Goal: Transaction & Acquisition: Purchase product/service

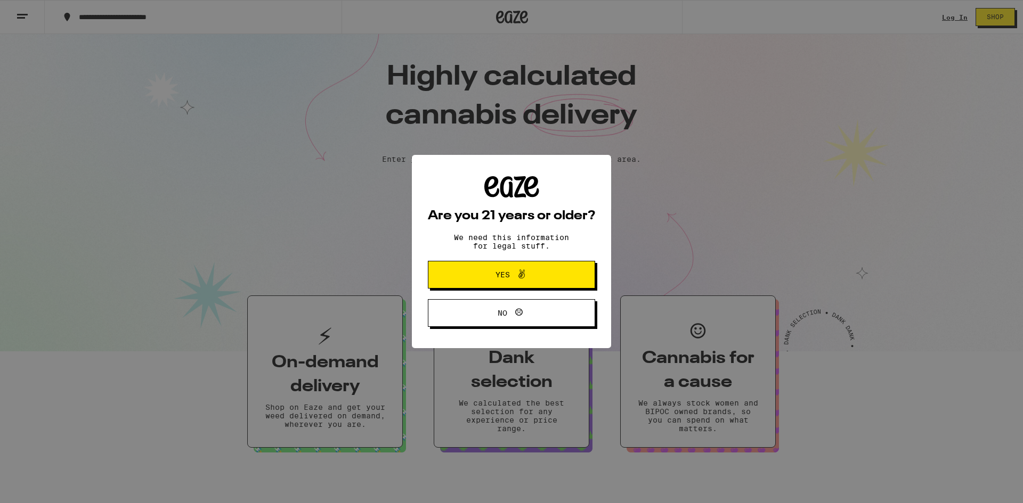
click at [503, 268] on button "Yes" at bounding box center [511, 275] width 167 height 28
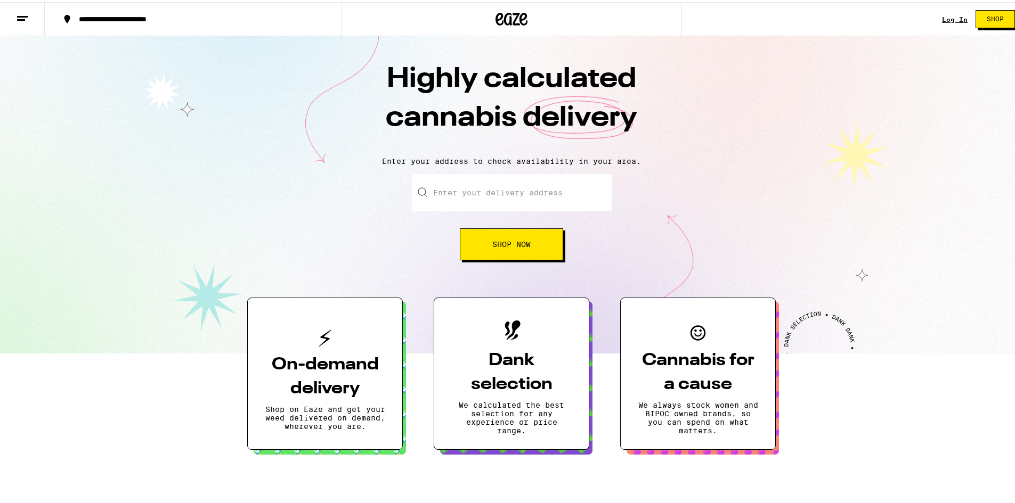
click at [693, 14] on link "Log In" at bounding box center [955, 17] width 26 height 7
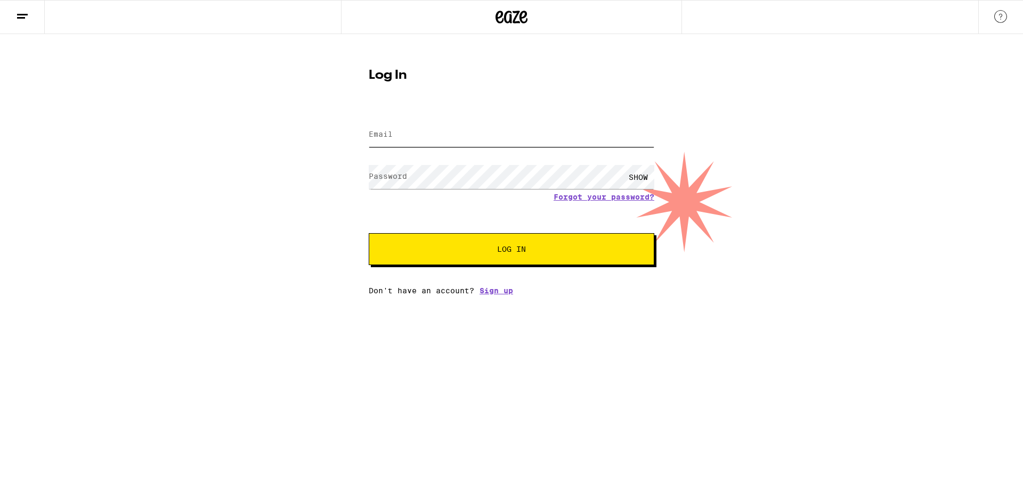
click at [405, 132] on input "Email" at bounding box center [512, 135] width 286 height 24
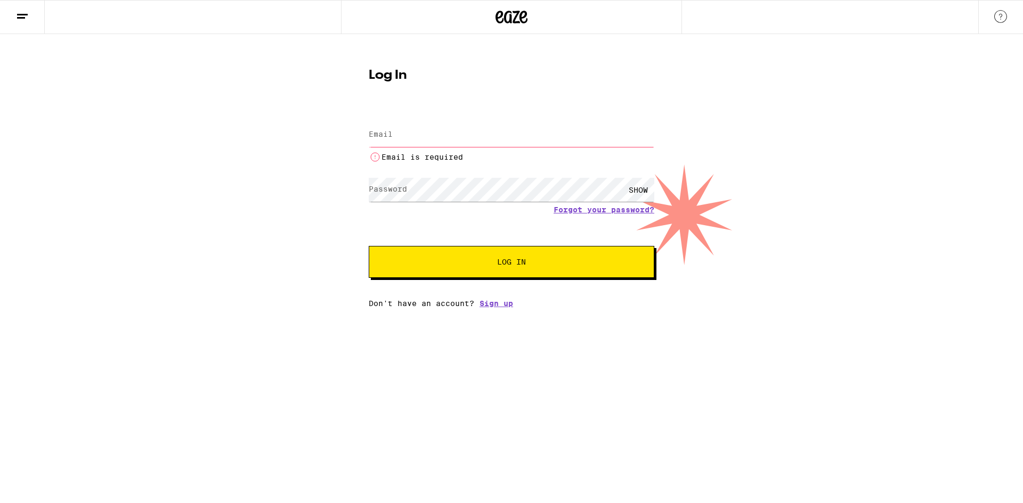
click at [414, 133] on input "Email" at bounding box center [512, 135] width 286 height 24
type input "noj911@gmail.com"
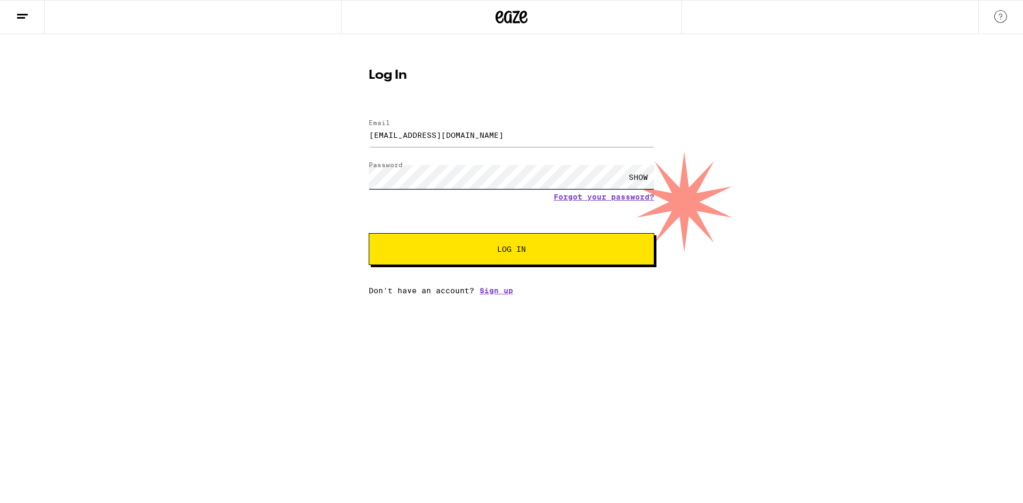
click at [369, 233] on button "Log In" at bounding box center [512, 249] width 286 height 32
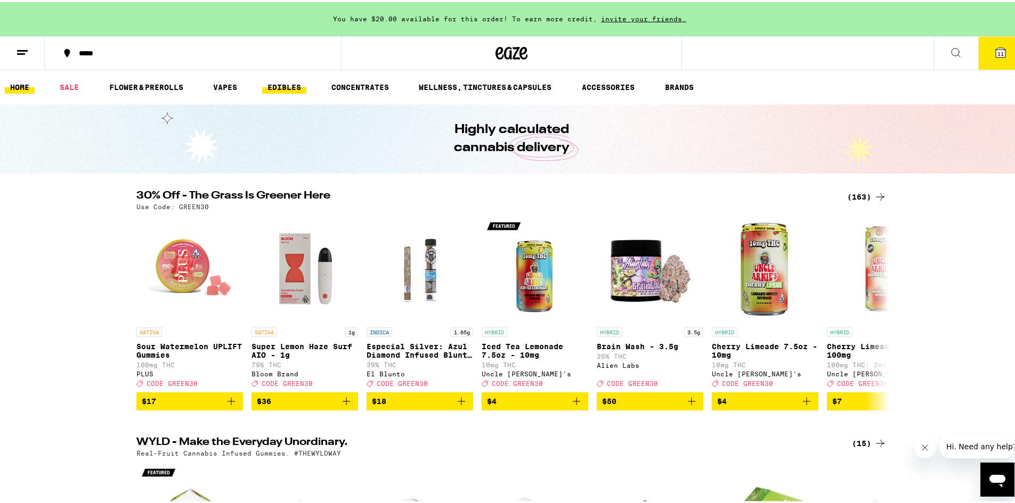
click at [289, 83] on link "EDIBLES" at bounding box center [284, 85] width 44 height 13
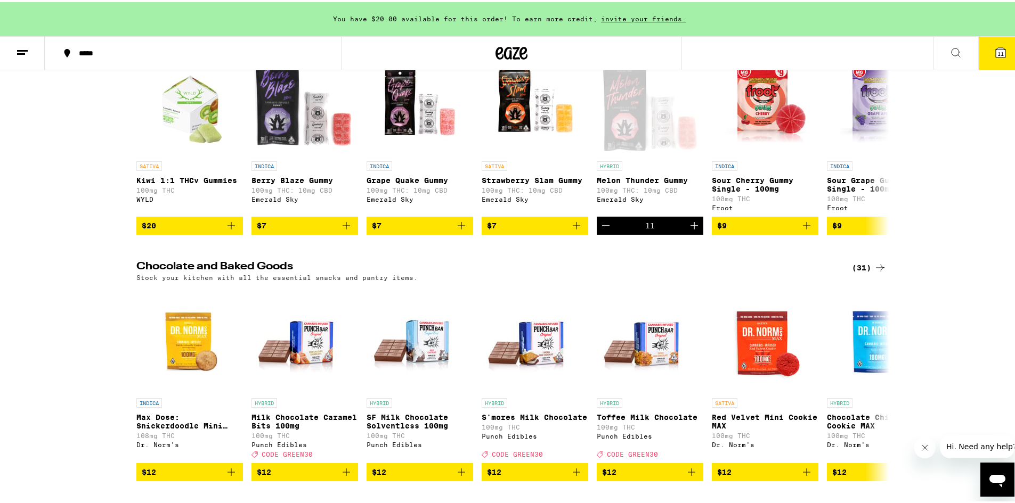
scroll to position [53, 0]
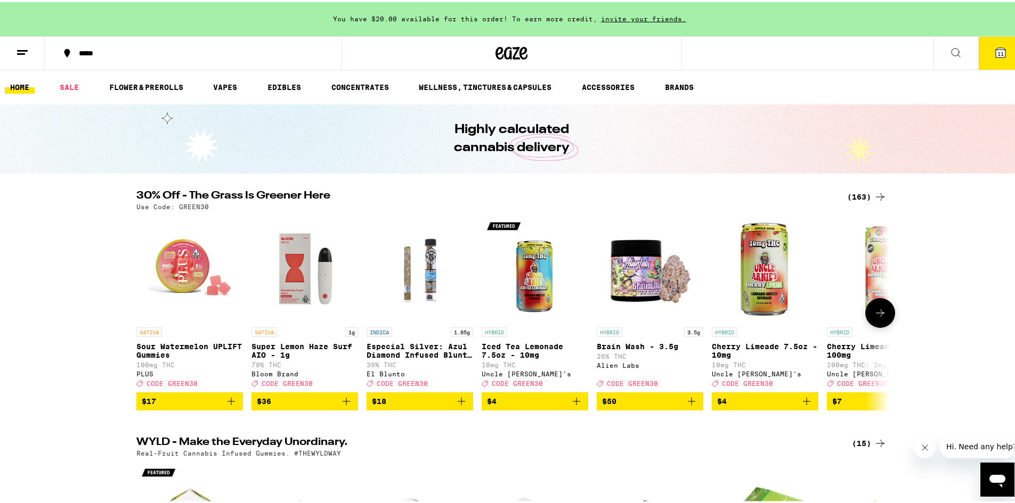
click at [693, 315] on icon at bounding box center [880, 310] width 9 height 7
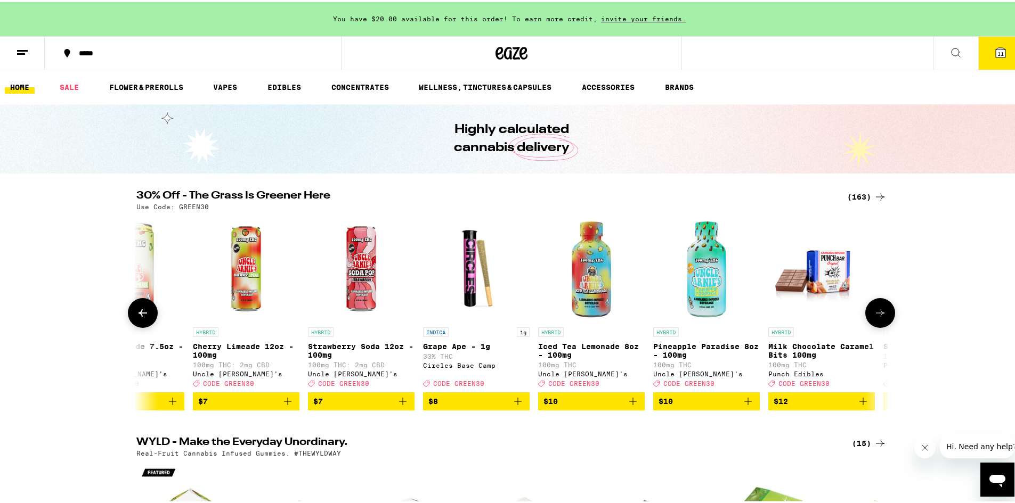
click at [693, 318] on icon at bounding box center [880, 311] width 13 height 13
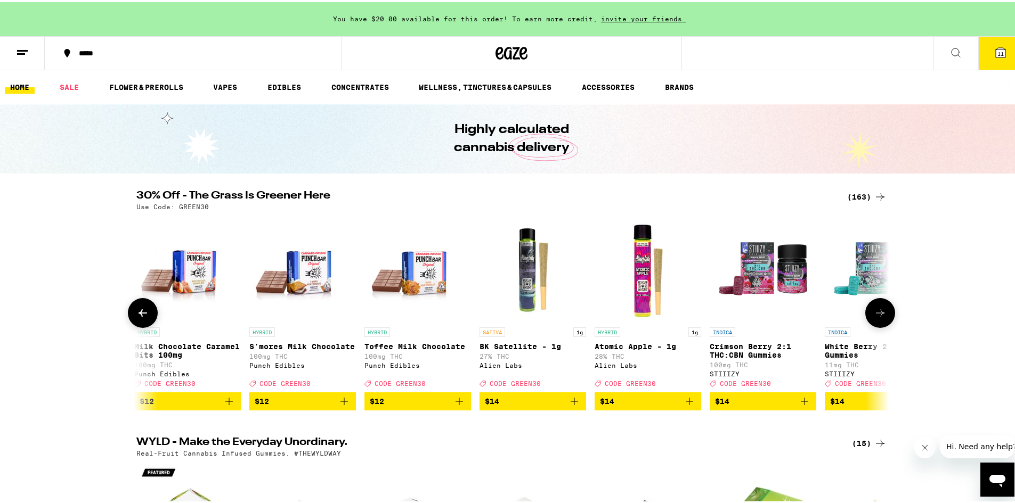
click at [693, 318] on icon at bounding box center [880, 311] width 13 height 13
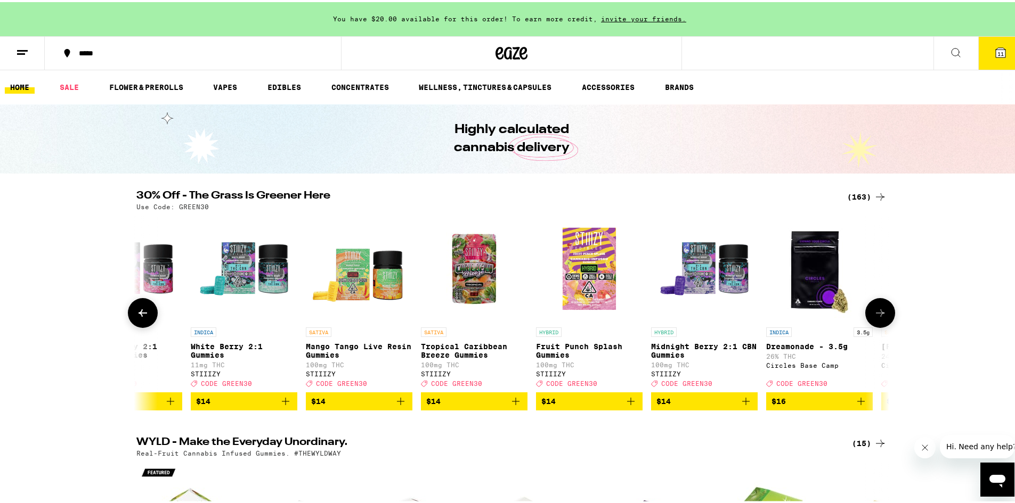
click at [693, 318] on icon at bounding box center [880, 311] width 13 height 13
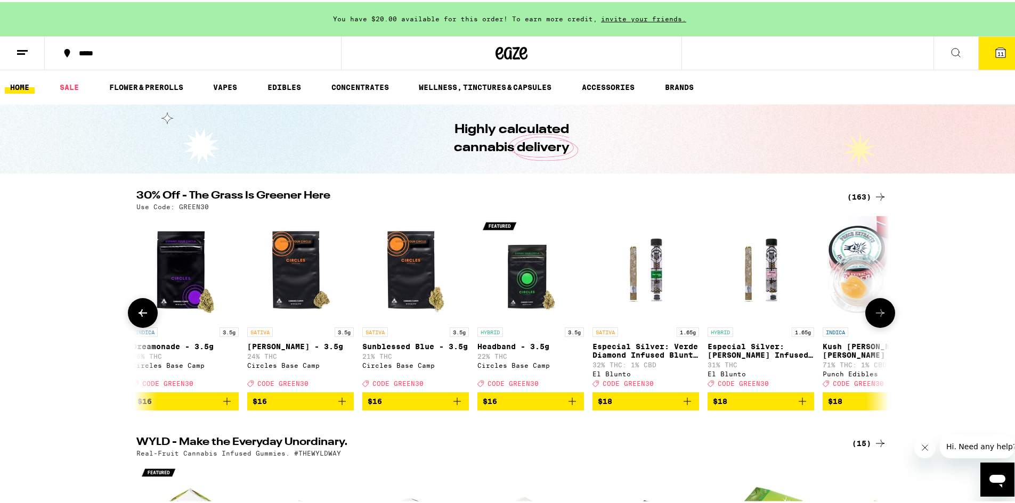
click at [693, 318] on icon at bounding box center [880, 311] width 13 height 13
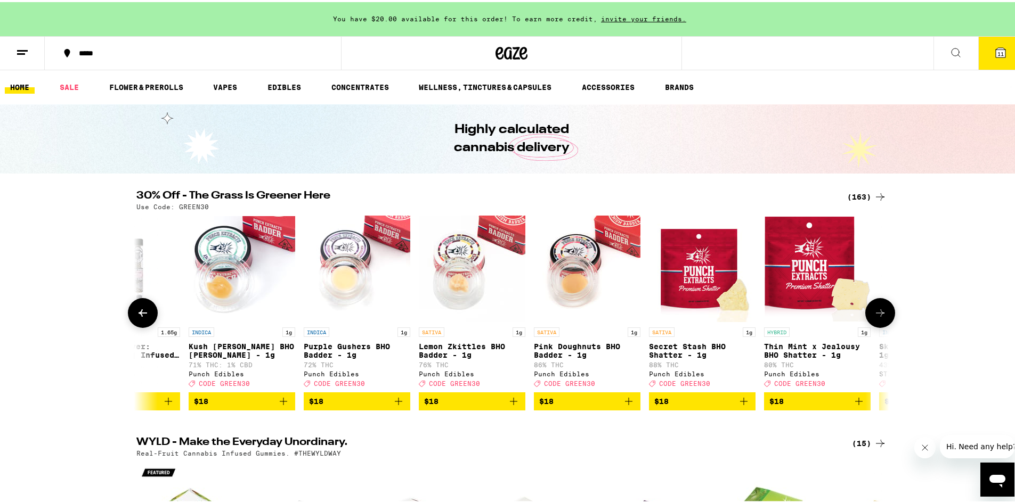
click at [693, 318] on icon at bounding box center [880, 311] width 13 height 13
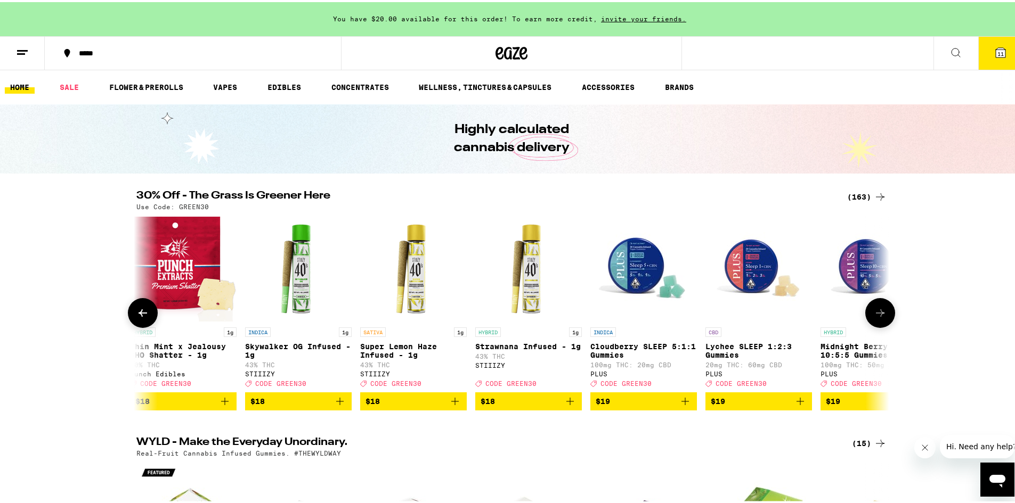
click at [693, 318] on icon at bounding box center [880, 311] width 13 height 13
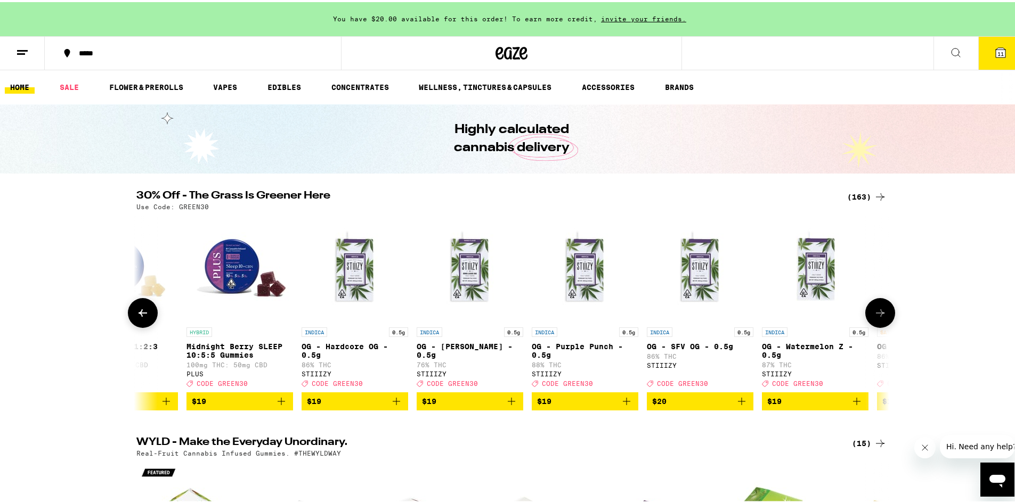
click at [693, 318] on icon at bounding box center [880, 311] width 13 height 13
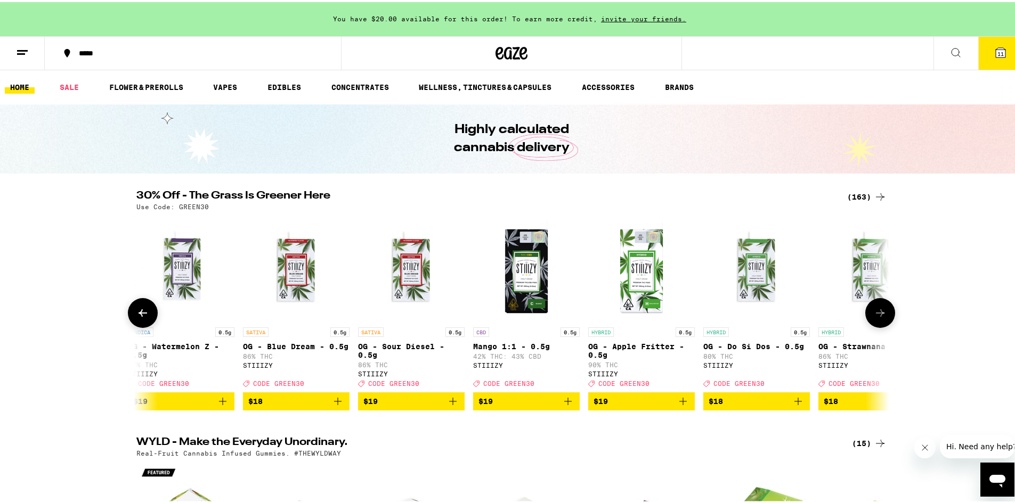
click at [693, 318] on icon at bounding box center [880, 311] width 13 height 13
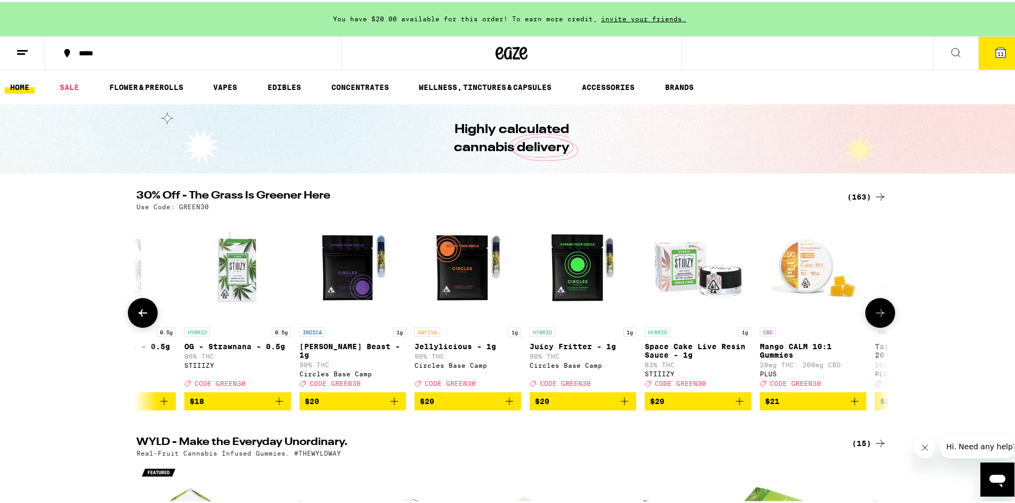
click at [693, 318] on icon at bounding box center [880, 311] width 13 height 13
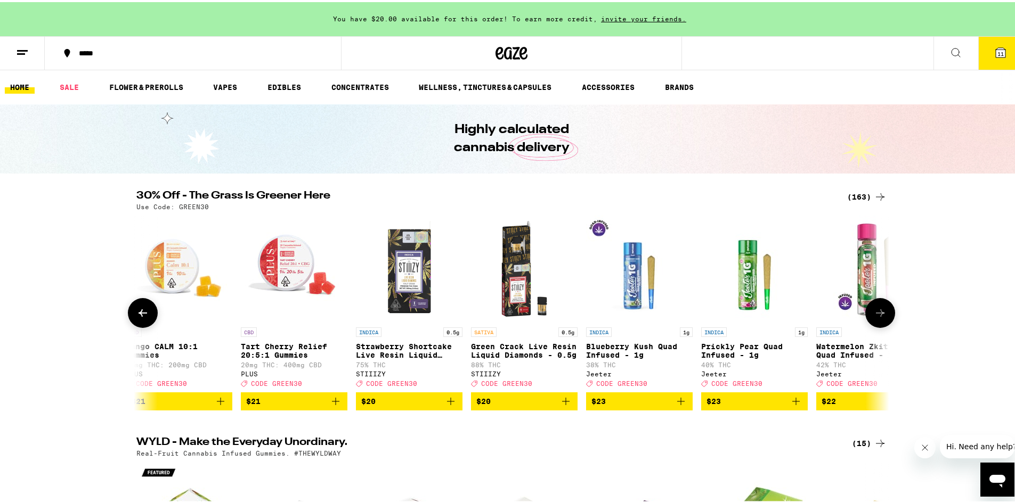
click at [693, 318] on icon at bounding box center [880, 311] width 13 height 13
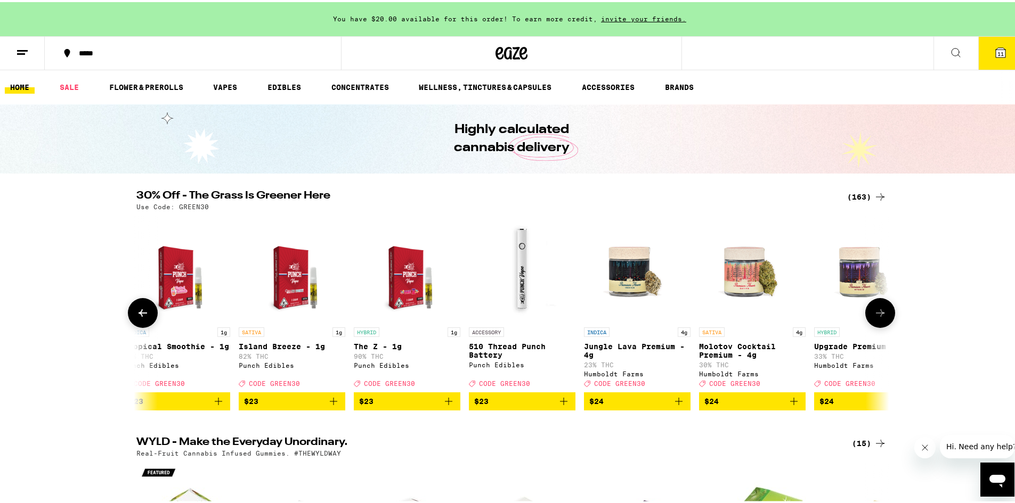
click at [693, 318] on icon at bounding box center [880, 311] width 13 height 13
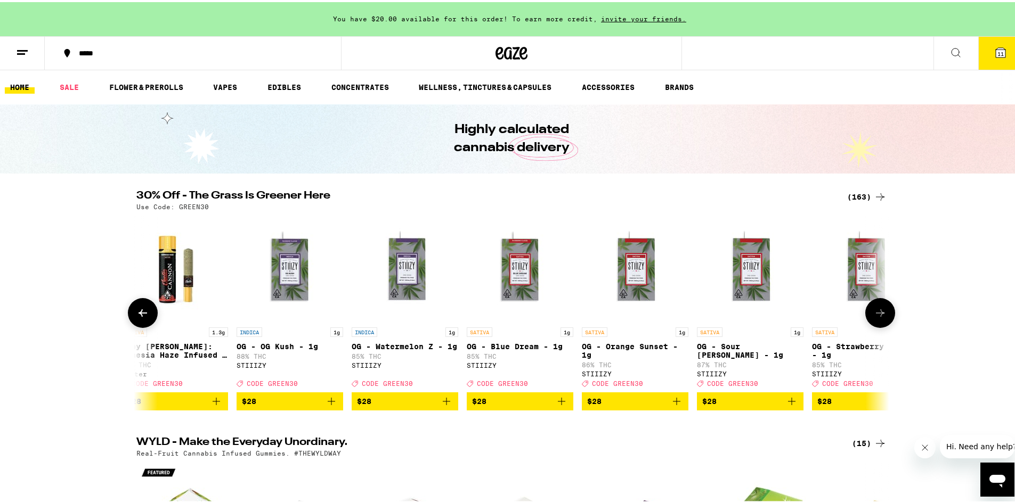
click at [693, 318] on icon at bounding box center [880, 311] width 13 height 13
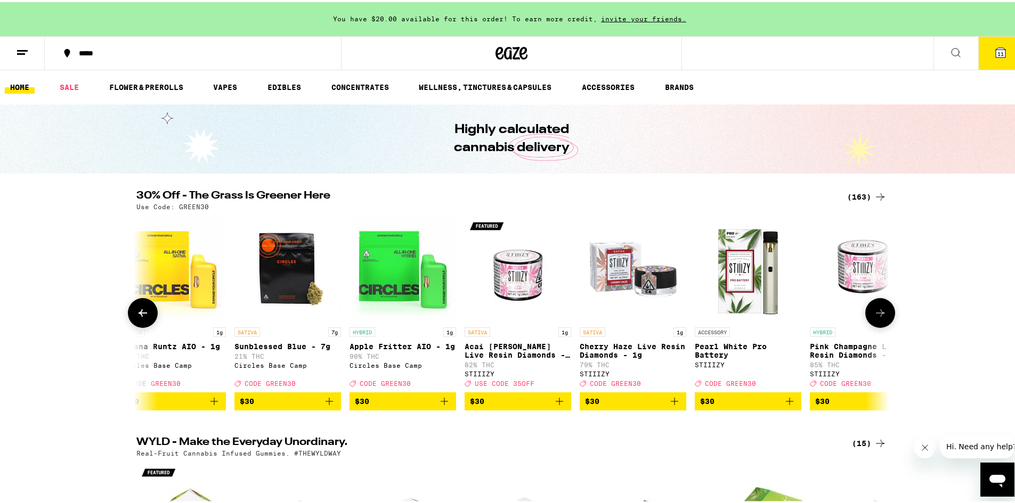
click at [693, 318] on icon at bounding box center [880, 311] width 13 height 13
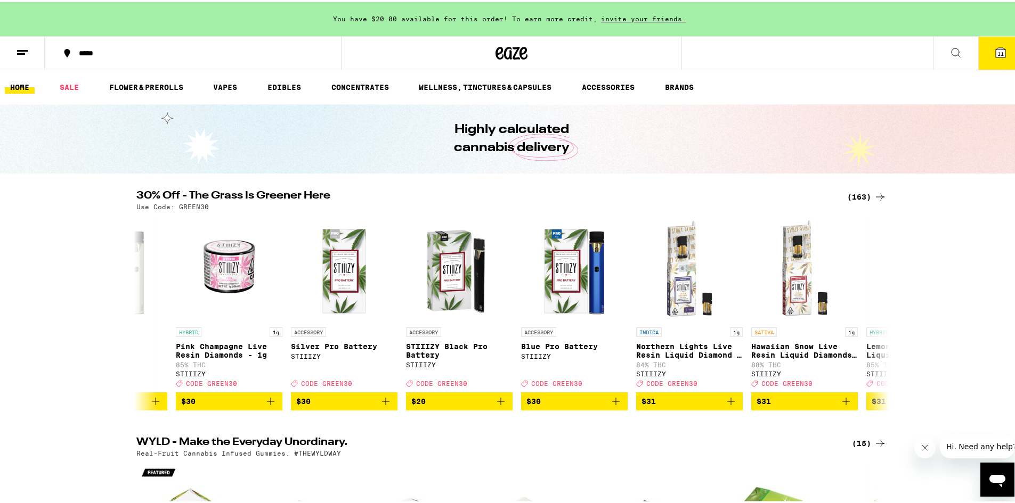
drag, startPoint x: 276, startPoint y: 84, endPoint x: 630, endPoint y: 215, distance: 376.7
click at [277, 84] on link "EDIBLES" at bounding box center [284, 85] width 44 height 13
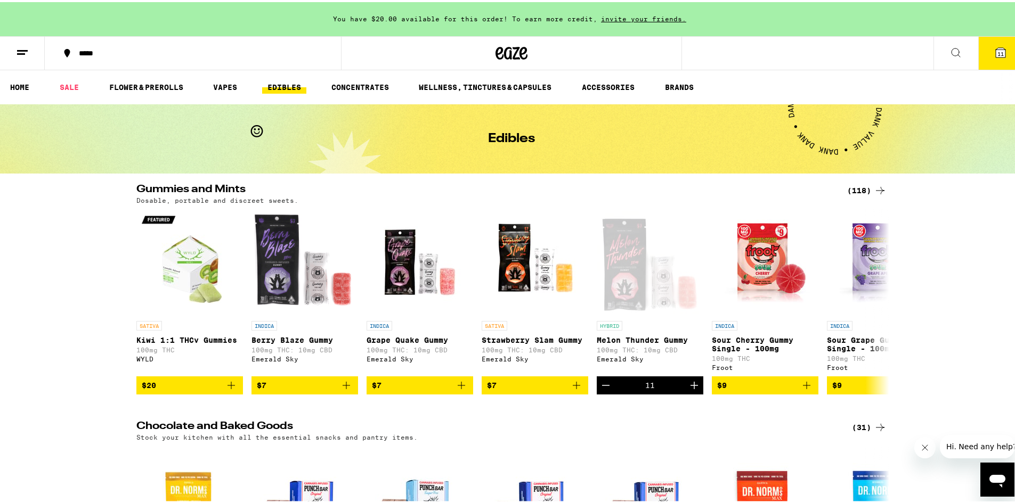
click at [693, 190] on div "(118)" at bounding box center [866, 188] width 39 height 13
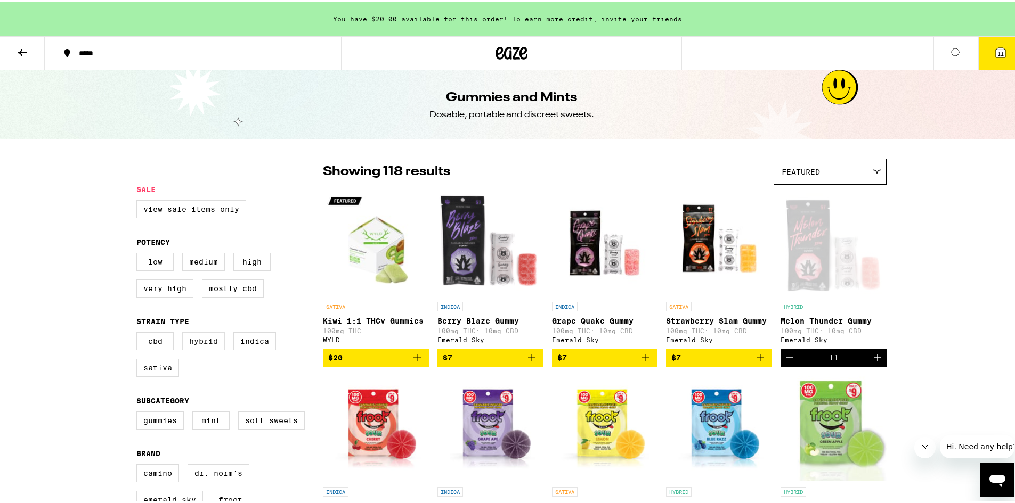
click at [192, 347] on label "Hybrid" at bounding box center [203, 339] width 43 height 18
click at [139, 332] on input "Hybrid" at bounding box center [139, 332] width 1 height 1
checkbox input "true"
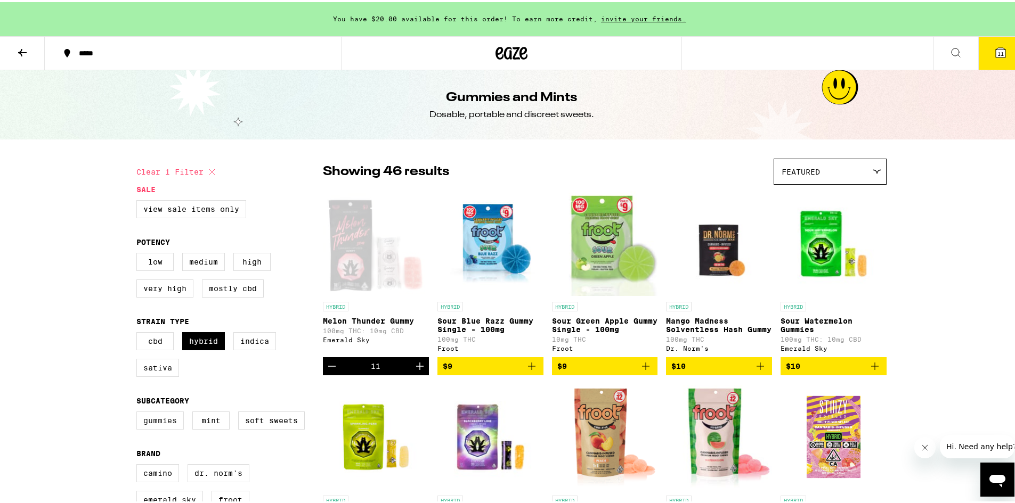
click at [162, 407] on label "Gummies" at bounding box center [159, 419] width 47 height 18
click at [139, 407] on input "Gummies" at bounding box center [139, 411] width 1 height 1
checkbox input "true"
click at [693, 178] on div "Featured" at bounding box center [830, 169] width 112 height 25
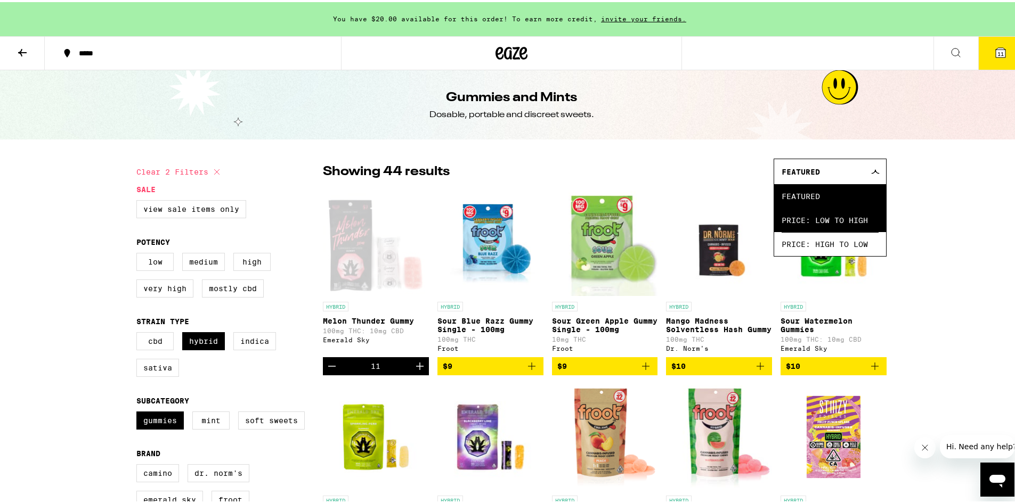
click at [693, 218] on span "Price: Low to High" at bounding box center [830, 218] width 97 height 24
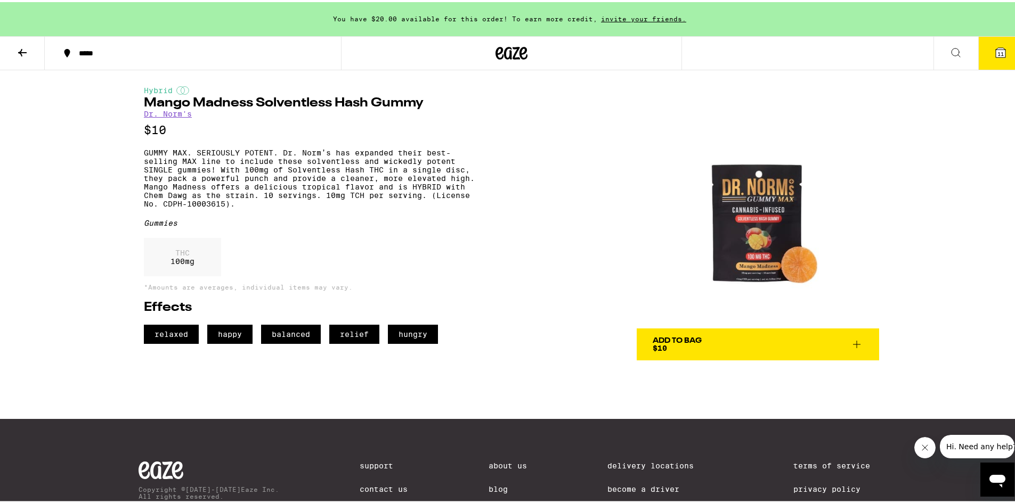
click at [791, 263] on img at bounding box center [758, 205] width 242 height 242
click at [653, 345] on span "$10" at bounding box center [660, 346] width 14 height 9
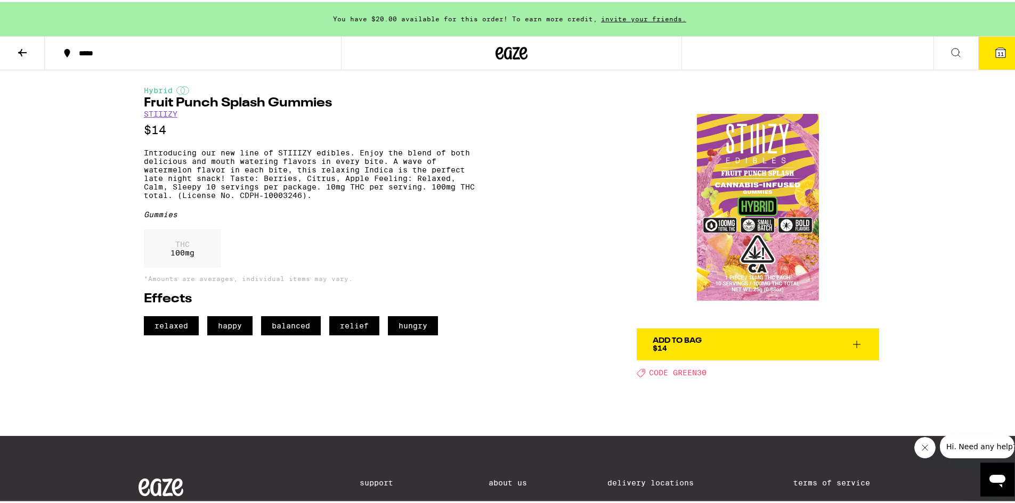
click at [184, 154] on p "Introducing our new line of STIIIZY edibles. Enjoy the blend of both delicious …" at bounding box center [309, 172] width 331 height 51
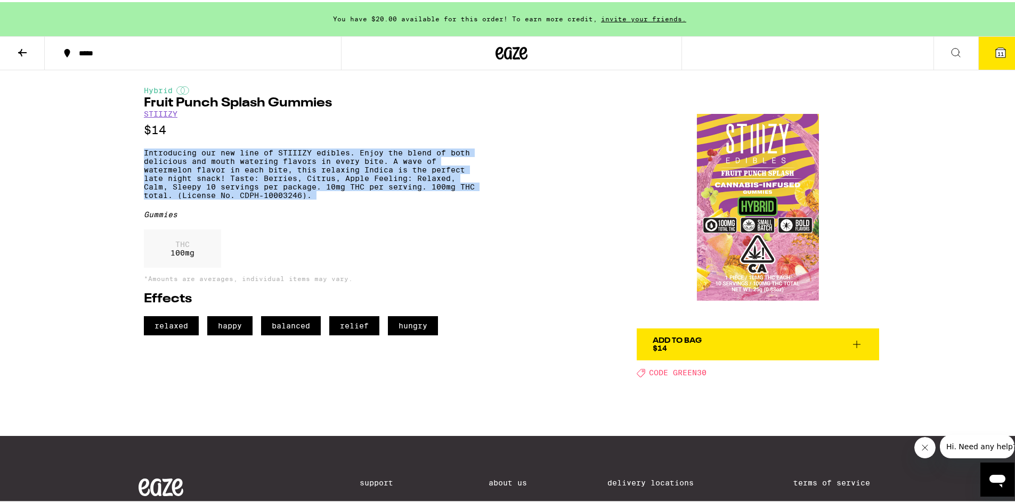
drag, startPoint x: 184, startPoint y: 154, endPoint x: 421, endPoint y: 202, distance: 241.9
click at [421, 198] on p "Introducing our new line of STIIIZY edibles. Enjoy the blend of both delicious …" at bounding box center [309, 172] width 331 height 51
click at [363, 198] on p "Introducing our new line of STIIIZY edibles. Enjoy the blend of both delicious …" at bounding box center [309, 172] width 331 height 51
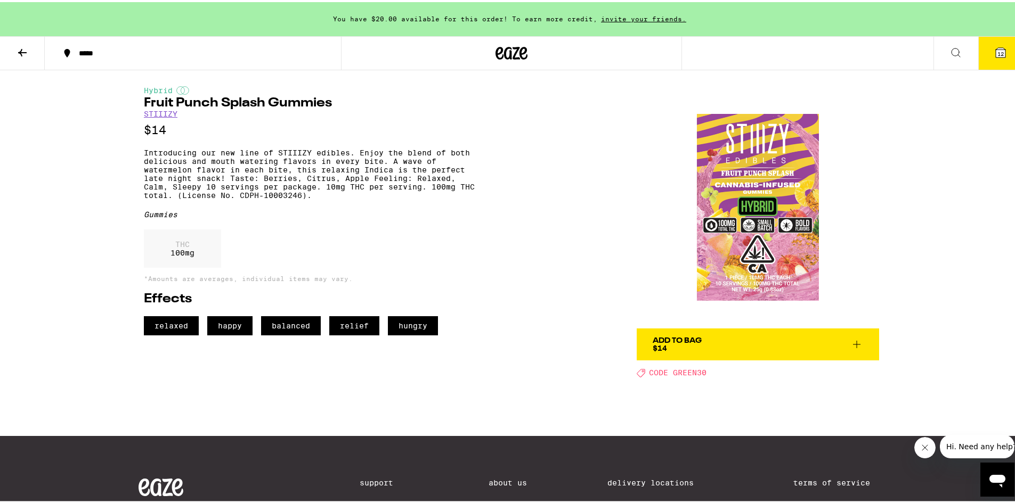
click at [809, 344] on span "Add To Bag $14" at bounding box center [758, 342] width 210 height 15
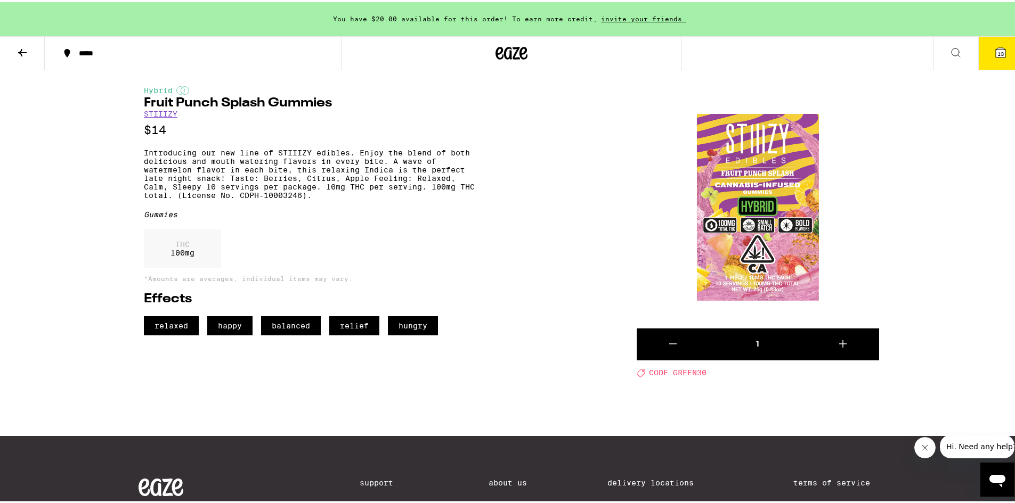
click at [996, 47] on icon at bounding box center [1001, 51] width 10 height 10
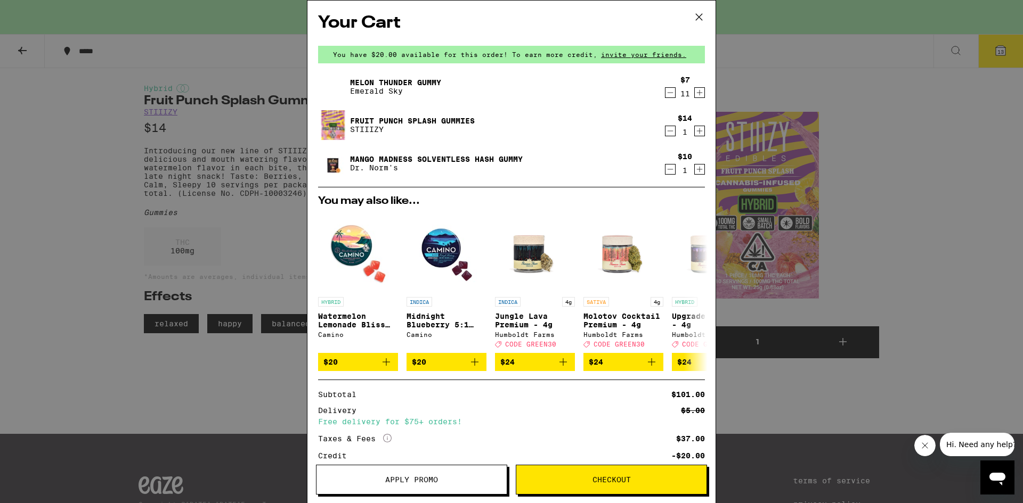
click at [361, 83] on link "Melon Thunder Gummy" at bounding box center [395, 82] width 91 height 9
click at [325, 93] on img at bounding box center [333, 87] width 30 height 30
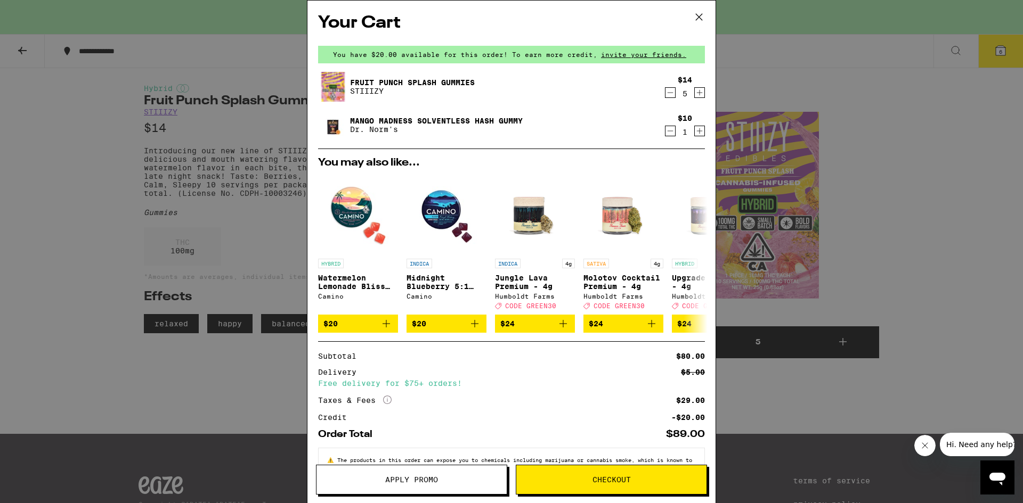
click at [365, 92] on p "STIIIZY" at bounding box center [412, 91] width 125 height 9
click at [363, 78] on link "Fruit Punch Splash Gummies" at bounding box center [412, 82] width 125 height 9
click at [195, 114] on div "Your Cart You have $20.00 available for this order! To earn more credit, invite…" at bounding box center [511, 251] width 1023 height 503
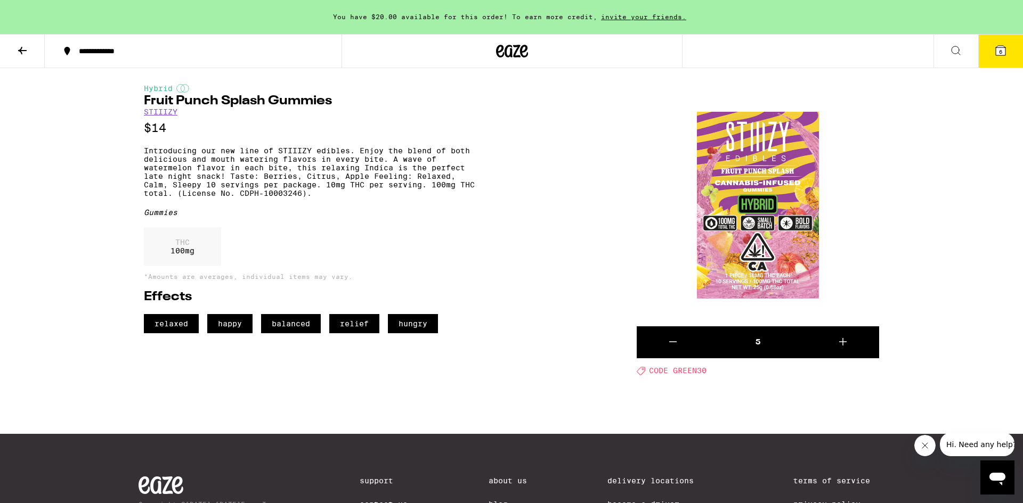
click at [168, 110] on link "STIIIZY" at bounding box center [161, 112] width 34 height 9
click at [162, 116] on link "STIIIZY" at bounding box center [161, 112] width 34 height 9
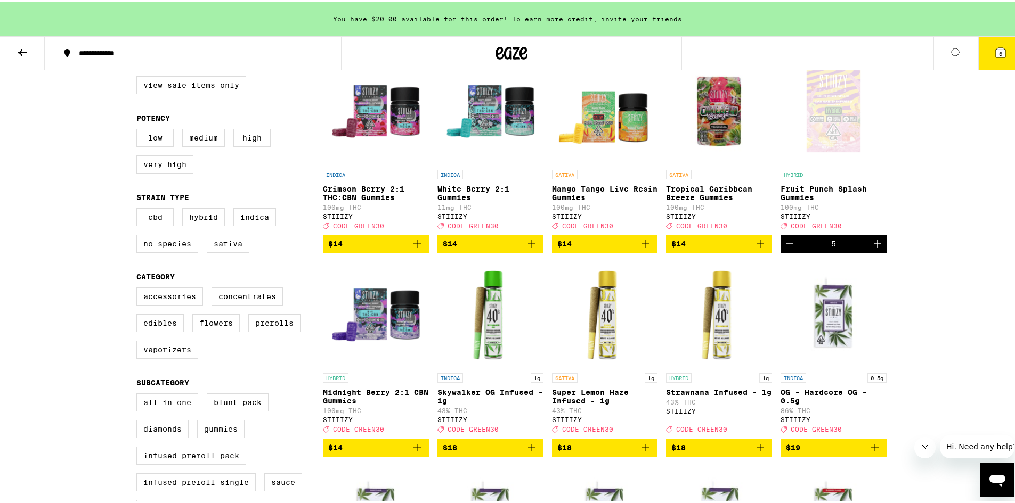
scroll to position [213, 0]
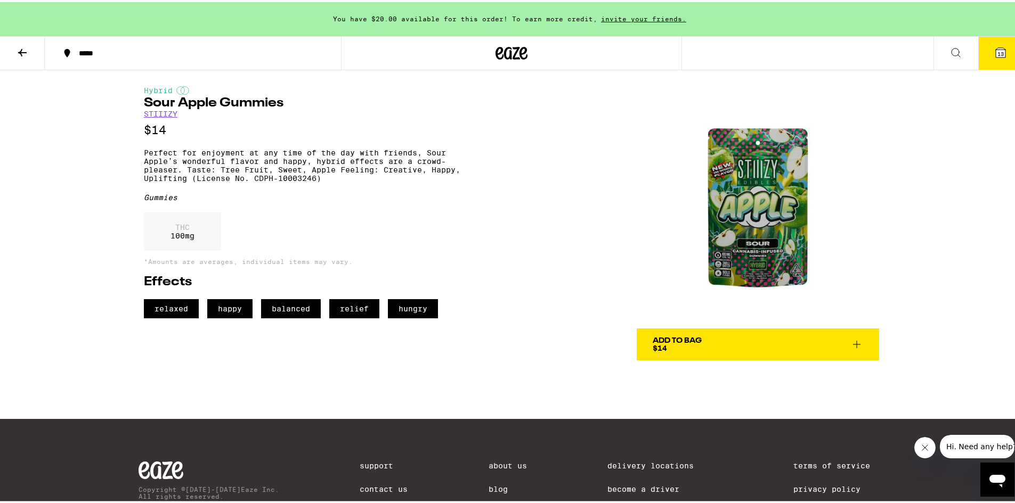
click at [988, 41] on button "13" at bounding box center [1000, 51] width 45 height 33
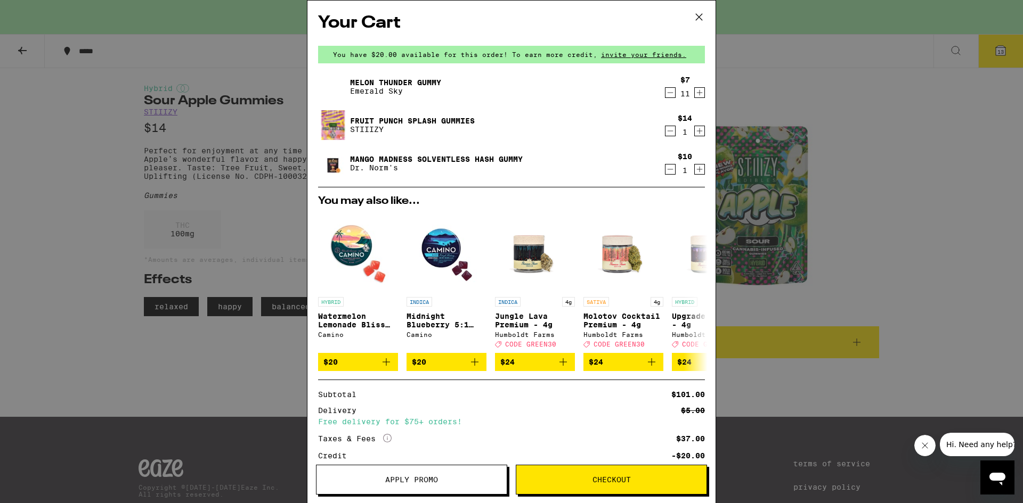
click at [668, 93] on icon "Decrement" at bounding box center [671, 93] width 6 height 0
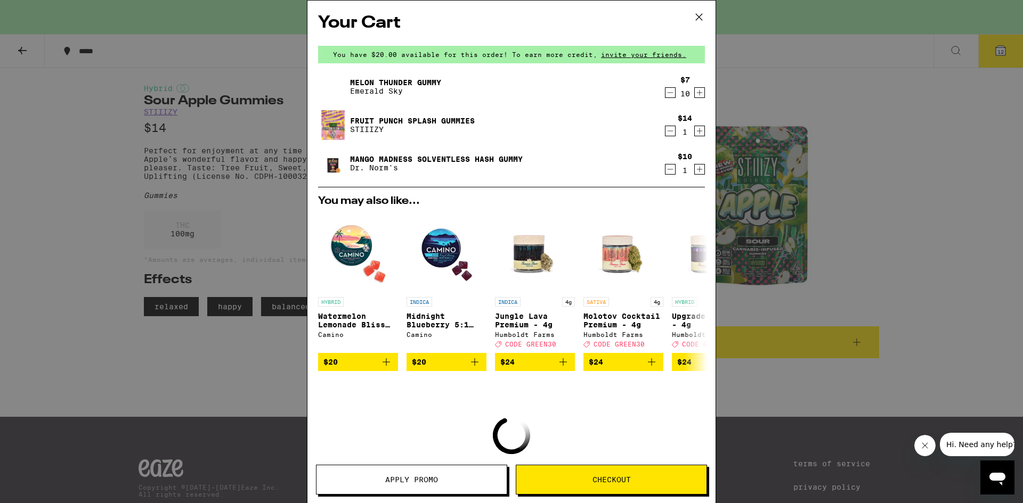
click at [668, 93] on icon "Decrement" at bounding box center [671, 93] width 6 height 0
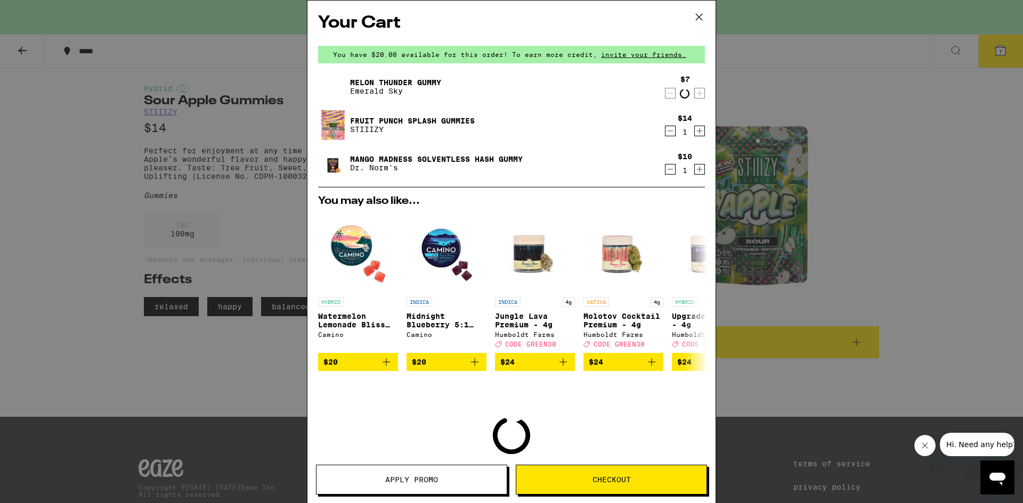
click at [668, 93] on icon "Decrement" at bounding box center [671, 93] width 6 height 0
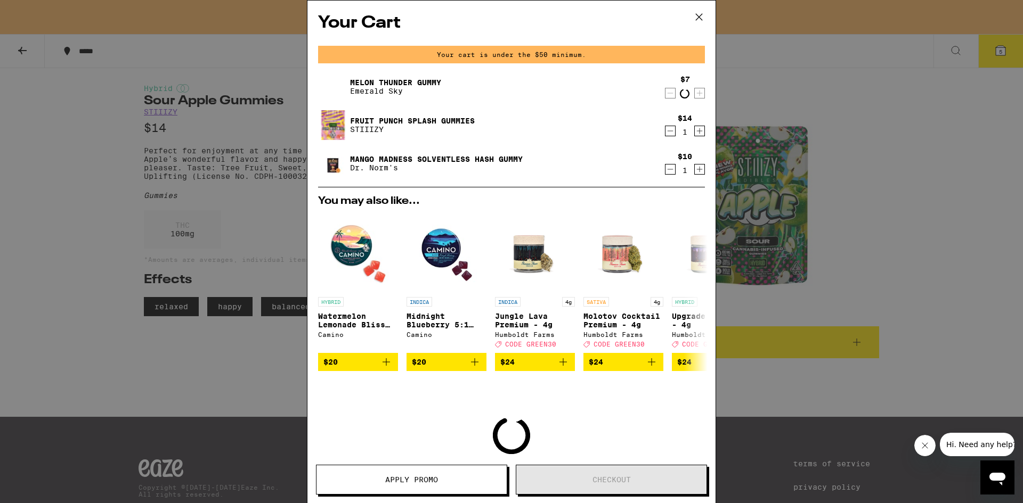
click at [668, 93] on icon "Decrement" at bounding box center [671, 93] width 6 height 0
click at [665, 93] on icon "Decrement" at bounding box center [670, 92] width 10 height 13
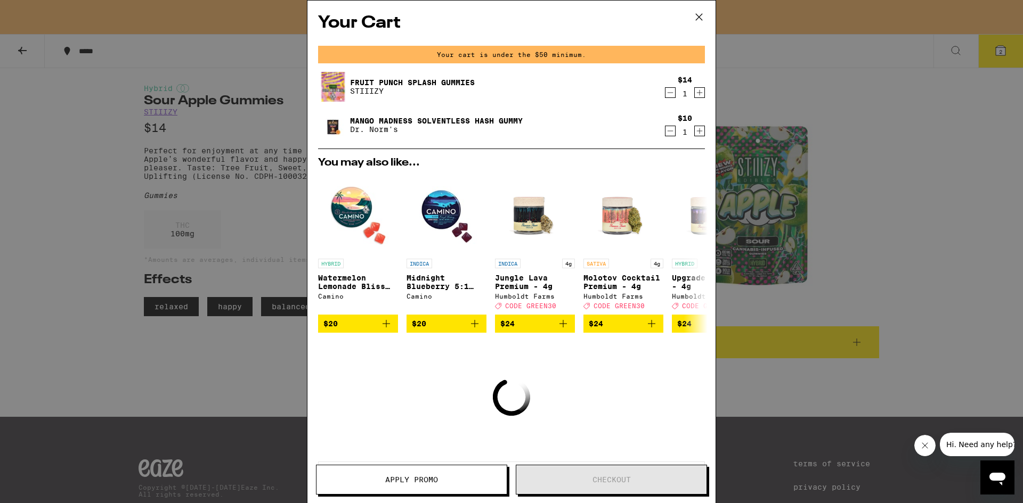
click at [695, 93] on icon "Increment" at bounding box center [700, 92] width 10 height 13
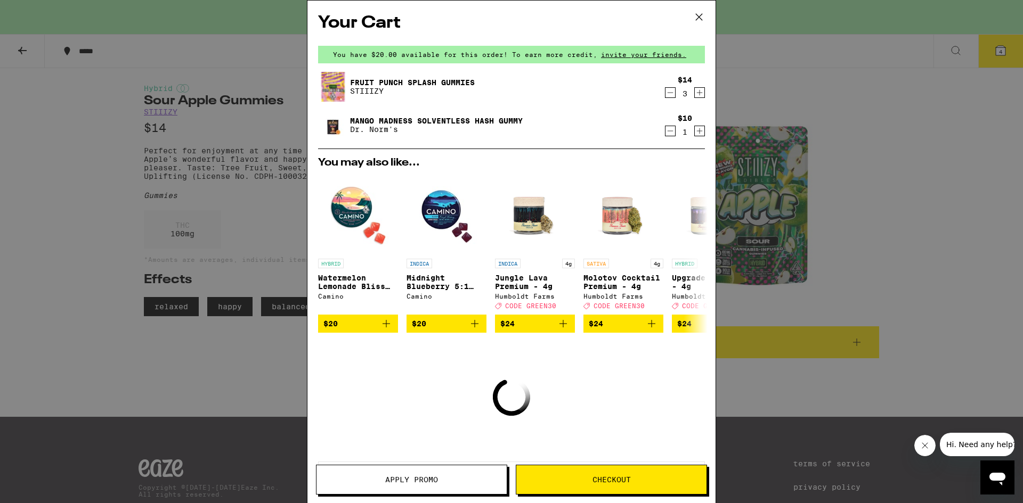
click at [695, 93] on icon "Increment" at bounding box center [700, 92] width 10 height 13
click at [695, 126] on icon "Increment" at bounding box center [700, 131] width 10 height 13
click at [695, 130] on icon "Increment" at bounding box center [700, 131] width 10 height 13
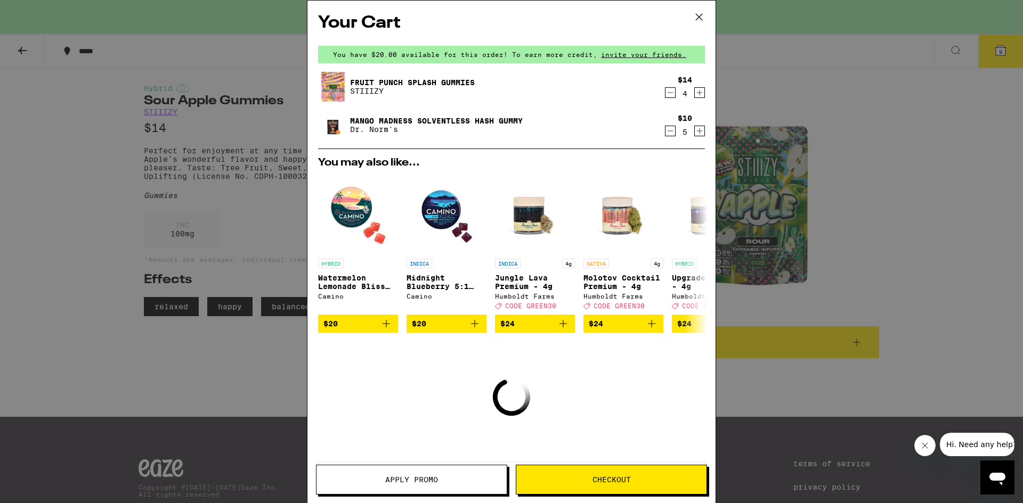
click at [695, 130] on icon "Increment" at bounding box center [700, 131] width 10 height 13
click at [697, 94] on icon "Increment" at bounding box center [700, 93] width 6 height 6
click at [695, 93] on icon "Increment" at bounding box center [700, 92] width 10 height 13
click at [665, 97] on icon "Decrement" at bounding box center [670, 92] width 10 height 13
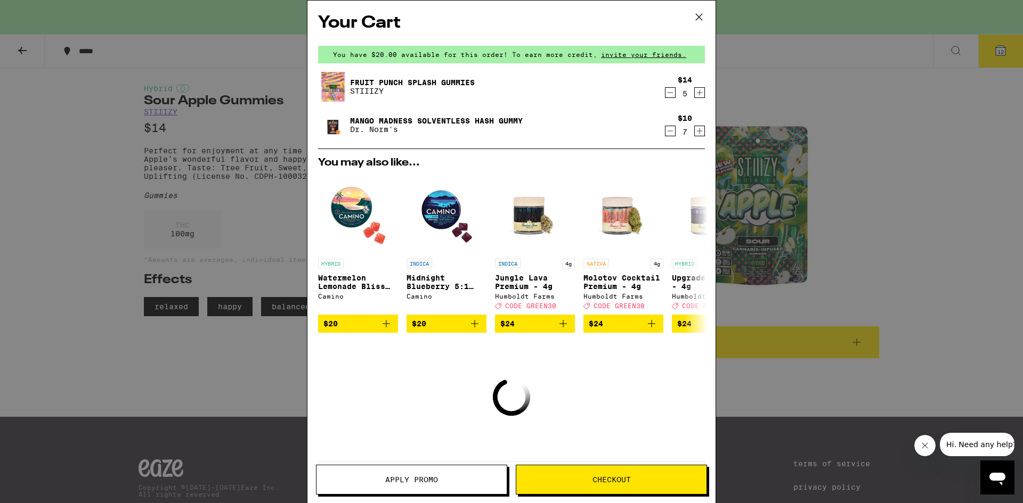
click at [665, 131] on icon "Decrement" at bounding box center [670, 131] width 10 height 13
click at [665, 136] on icon "Decrement" at bounding box center [670, 131] width 10 height 13
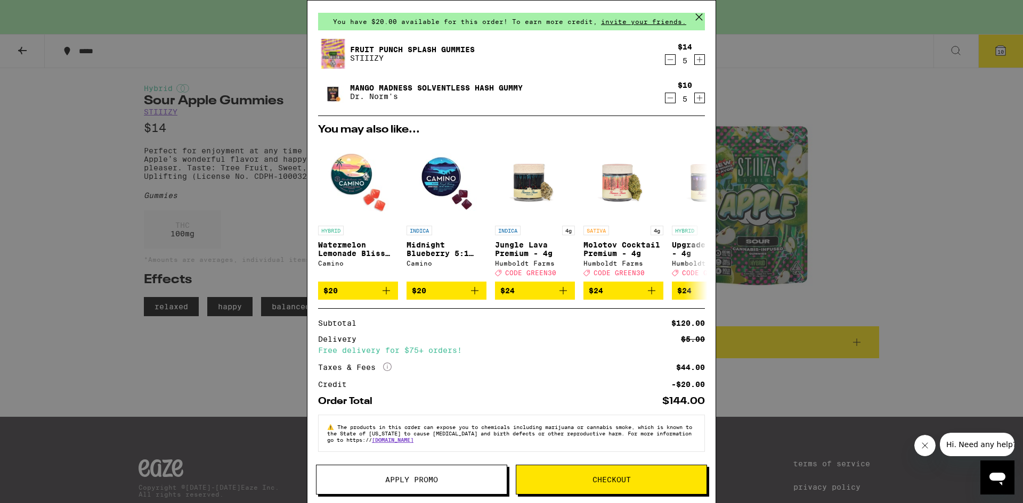
click at [409, 483] on span "Apply Promo" at bounding box center [411, 479] width 53 height 7
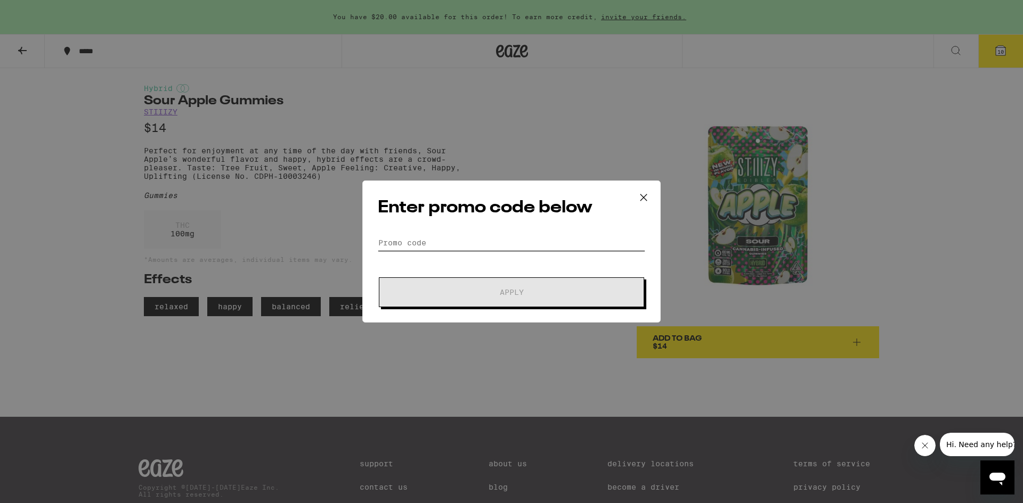
click at [459, 247] on input "Promo Code" at bounding box center [511, 243] width 267 height 16
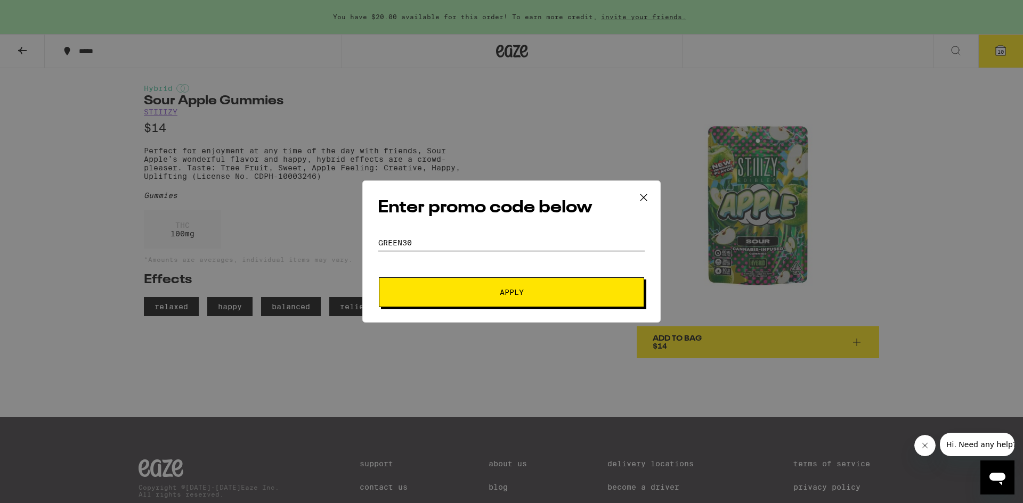
type input "GREEN30"
click at [379, 278] on button "Apply" at bounding box center [511, 293] width 265 height 30
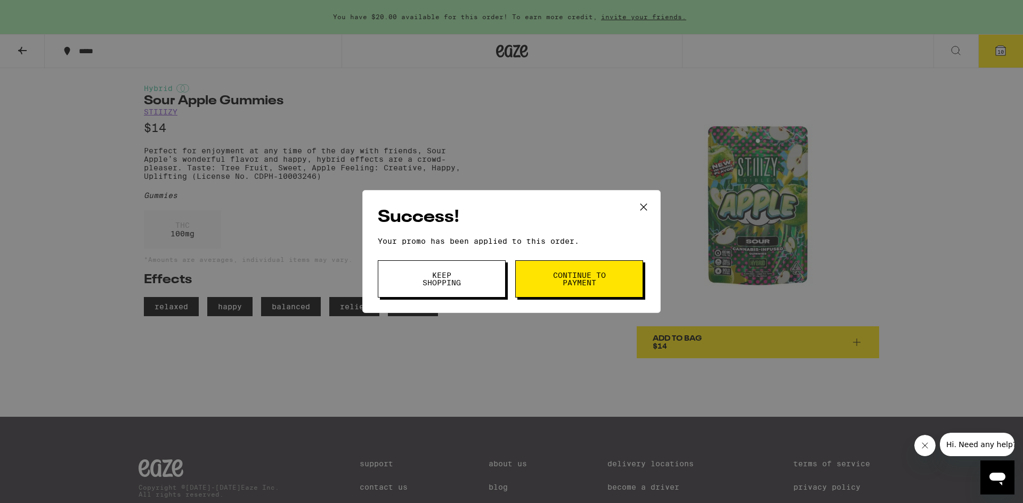
click at [471, 285] on button "Keep Shopping" at bounding box center [442, 279] width 128 height 37
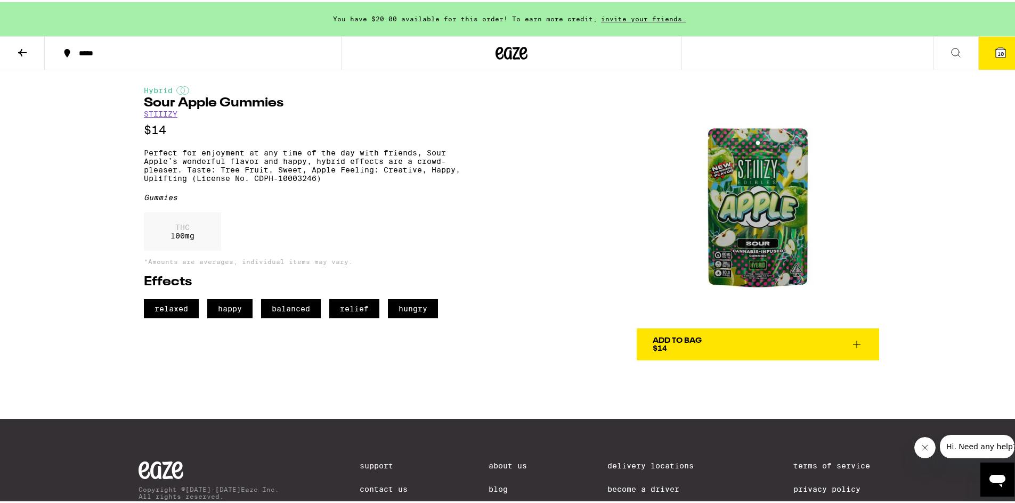
click at [1000, 56] on button "10" at bounding box center [1000, 51] width 45 height 33
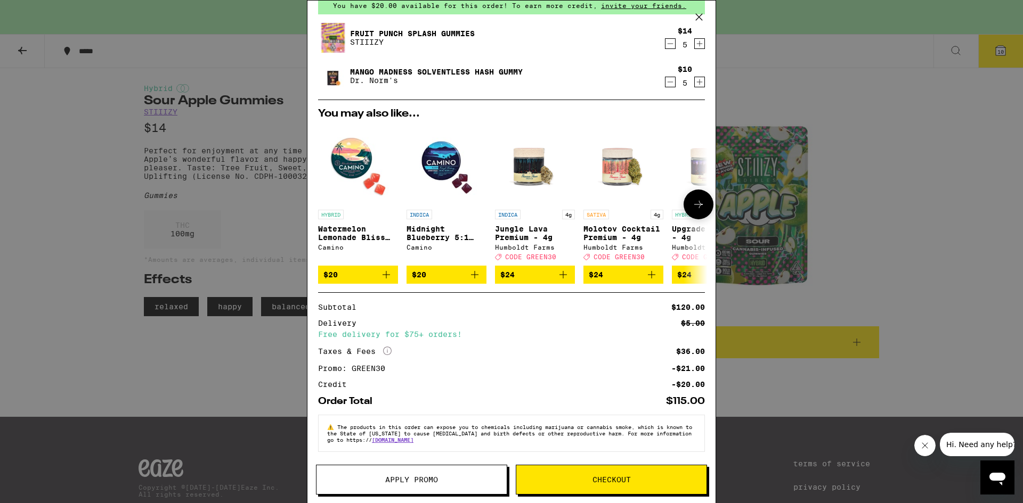
scroll to position [57, 0]
click at [665, 79] on icon "Decrement" at bounding box center [670, 82] width 10 height 13
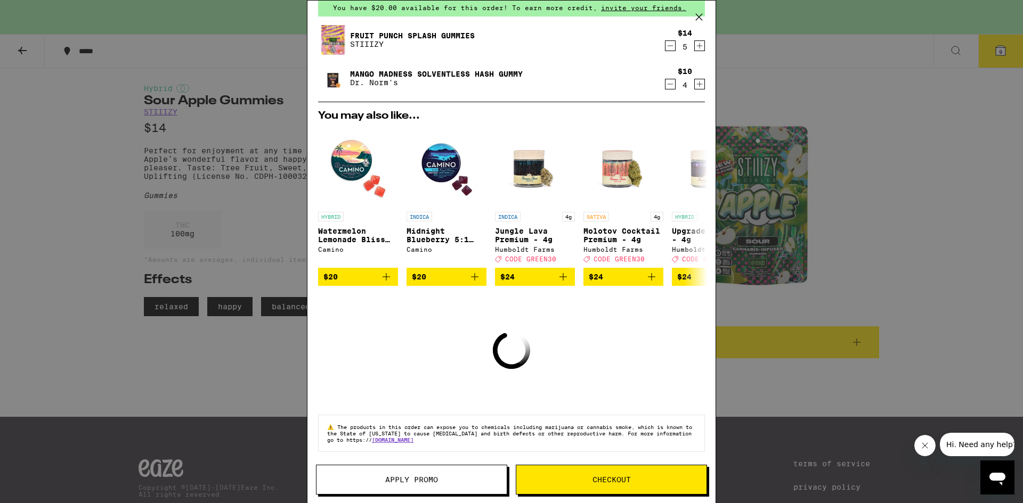
click at [665, 79] on icon "Decrement" at bounding box center [670, 84] width 10 height 13
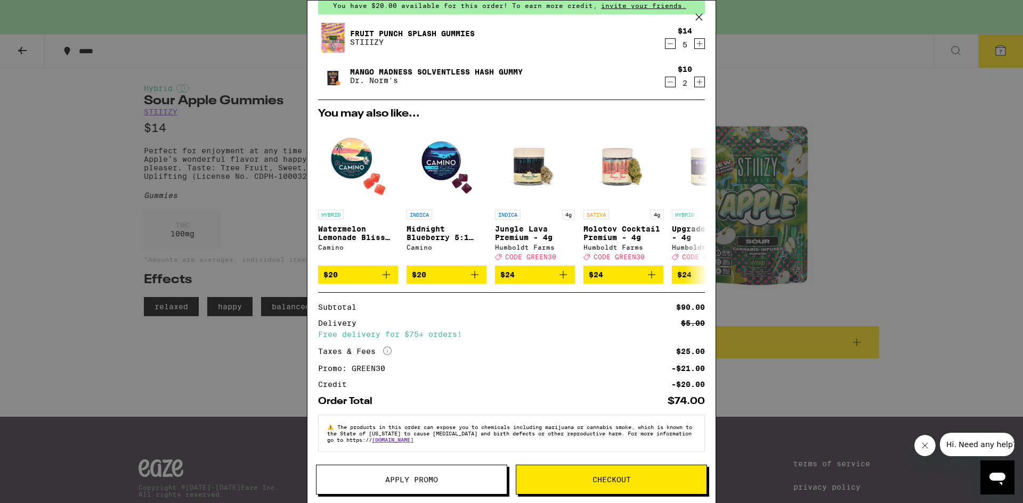
click at [665, 79] on icon "Decrement" at bounding box center [670, 82] width 10 height 13
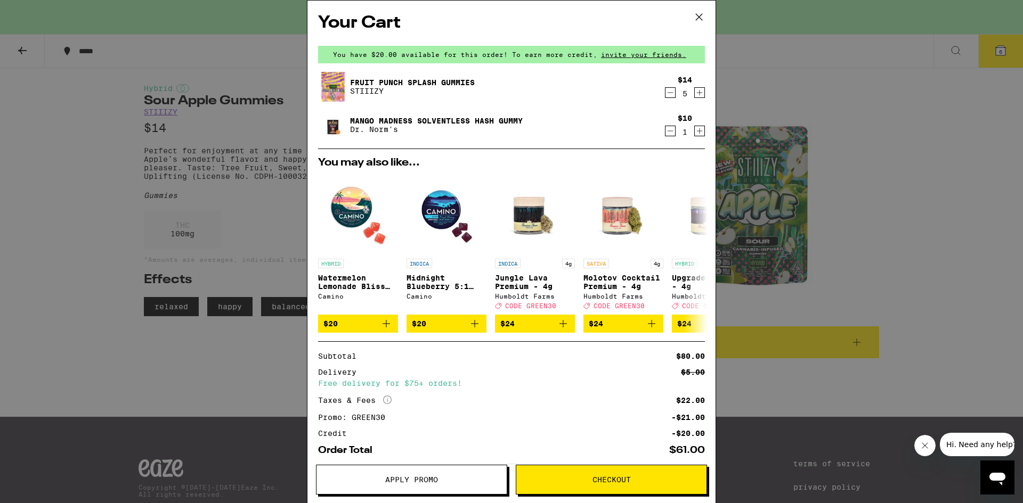
click at [665, 93] on icon "Decrement" at bounding box center [670, 92] width 10 height 13
click at [695, 90] on icon "Increment" at bounding box center [700, 92] width 10 height 13
click at [909, 264] on div "Your Cart You have $20.00 available for this order! To earn more credit, invite…" at bounding box center [511, 251] width 1023 height 503
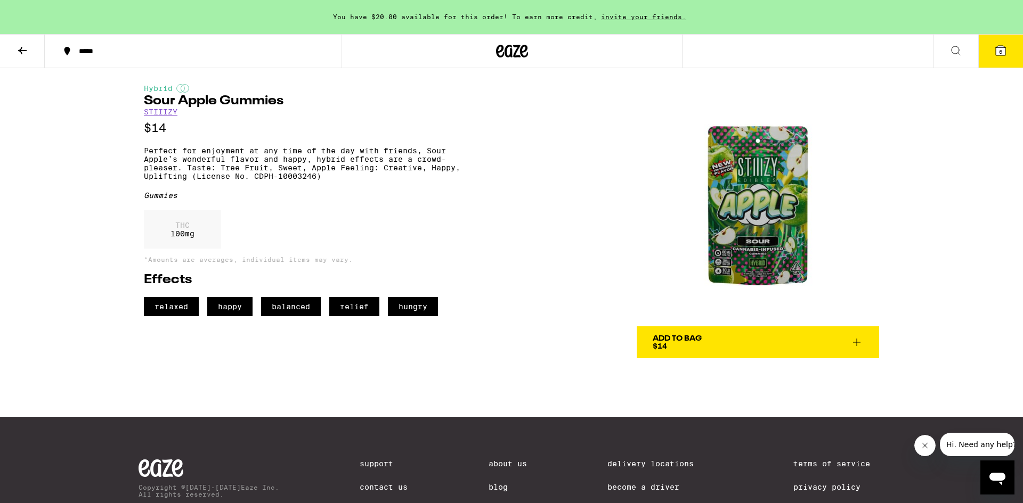
click at [536, 194] on div "Hybrid Sour Apple Gummies STIIIZY $14 Perfect for enjoyment at any time of the …" at bounding box center [511, 213] width 767 height 290
click at [992, 51] on button "6" at bounding box center [1000, 51] width 45 height 33
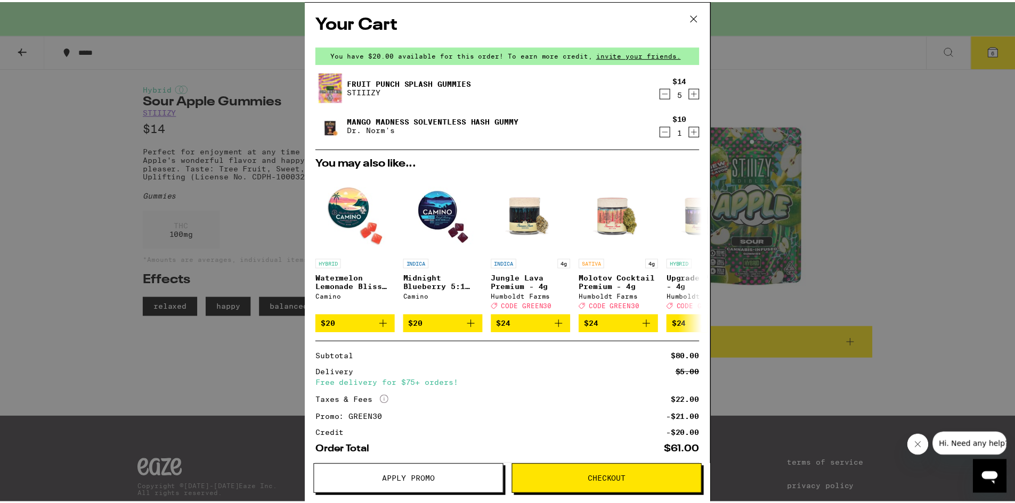
scroll to position [57, 0]
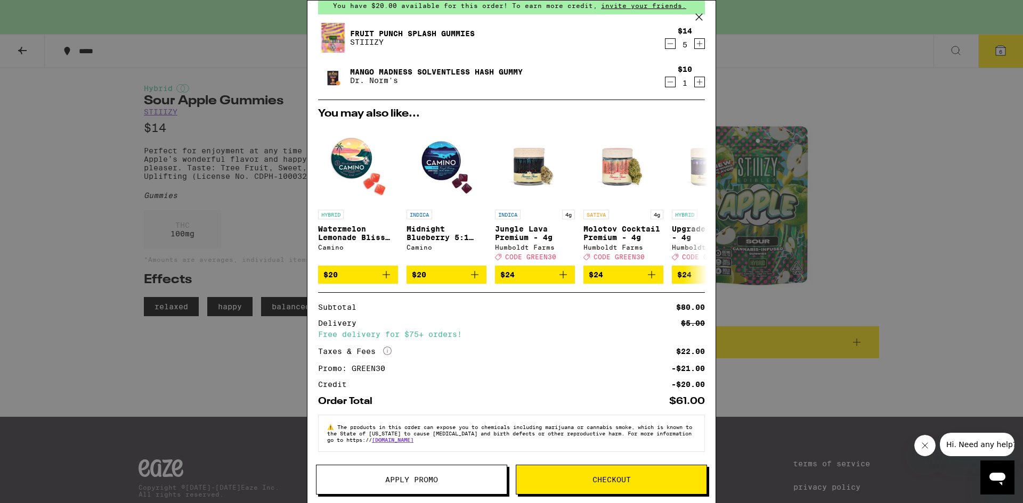
click at [600, 477] on span "Checkout" at bounding box center [611, 479] width 38 height 7
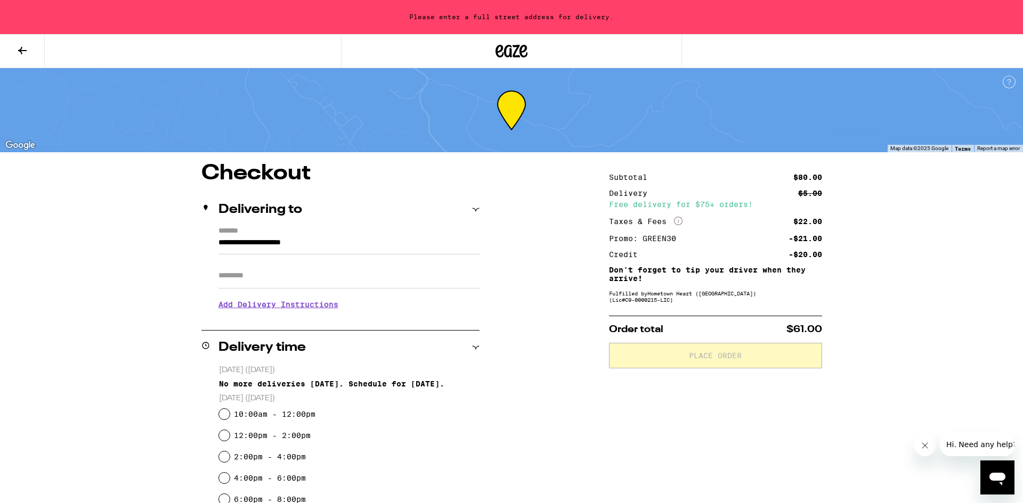
click at [475, 352] on div "Delivery time" at bounding box center [340, 347] width 278 height 13
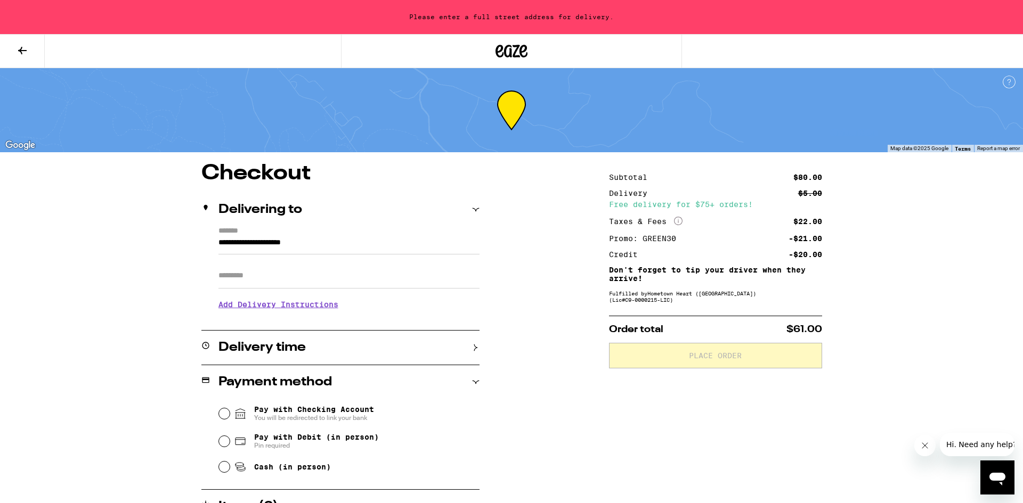
click at [475, 352] on div "Delivery time" at bounding box center [340, 347] width 278 height 13
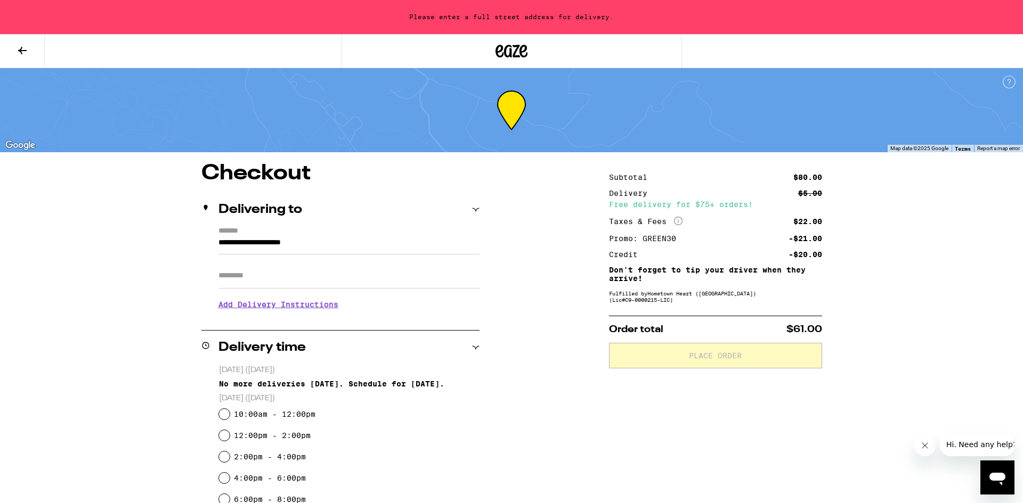
click at [922, 440] on button "Close message from company" at bounding box center [924, 445] width 21 height 21
click at [786, 442] on div "Subtotal $80.00 Delivery $5.00 Free delivery for $75+ orders! Taxes & Fees More…" at bounding box center [715, 466] width 213 height 606
click at [319, 349] on div "Delivery time" at bounding box center [340, 347] width 278 height 13
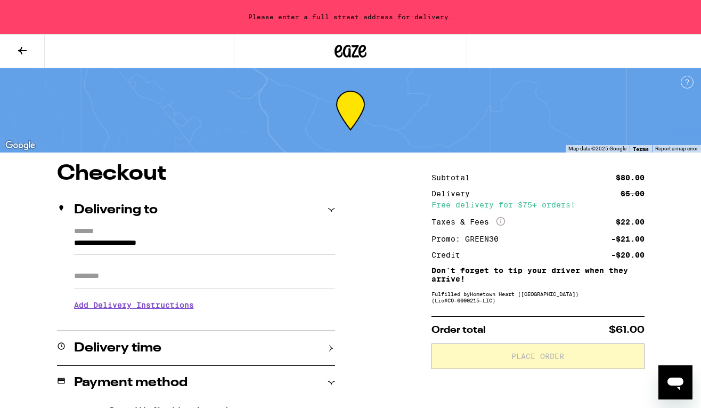
click at [118, 213] on h2 "Delivering to" at bounding box center [116, 210] width 84 height 13
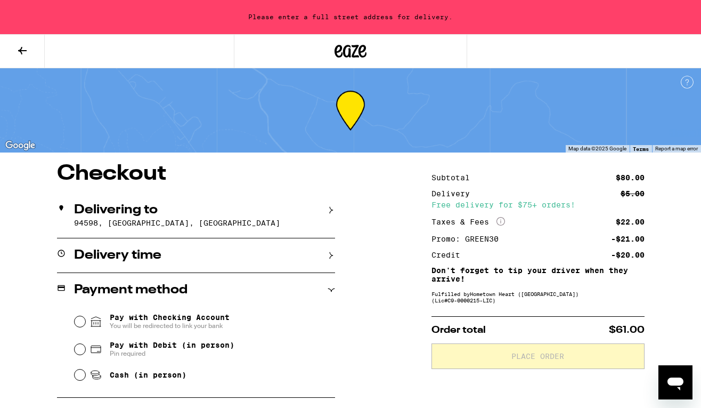
click at [142, 214] on h2 "Delivering to" at bounding box center [116, 210] width 84 height 13
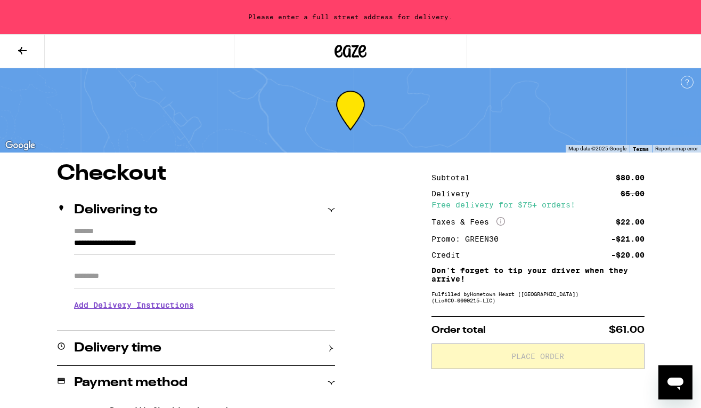
click at [129, 237] on input "**********" at bounding box center [204, 246] width 261 height 18
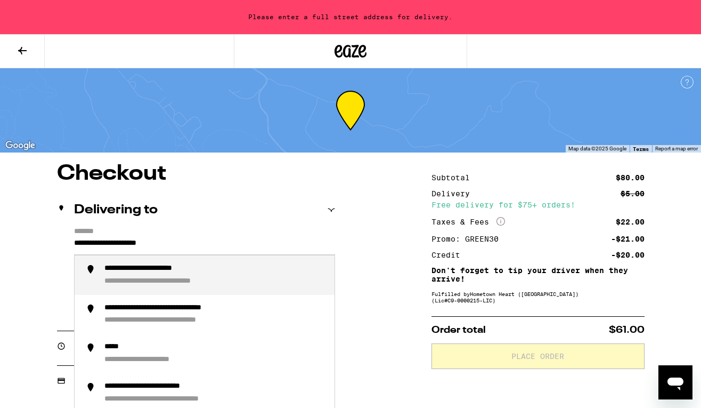
drag, startPoint x: 194, startPoint y: 240, endPoint x: 21, endPoint y: 248, distance: 173.3
click at [21, 249] on div "**********" at bounding box center [350, 382] width 701 height 438
click at [181, 222] on div "Delivering to" at bounding box center [196, 210] width 278 height 34
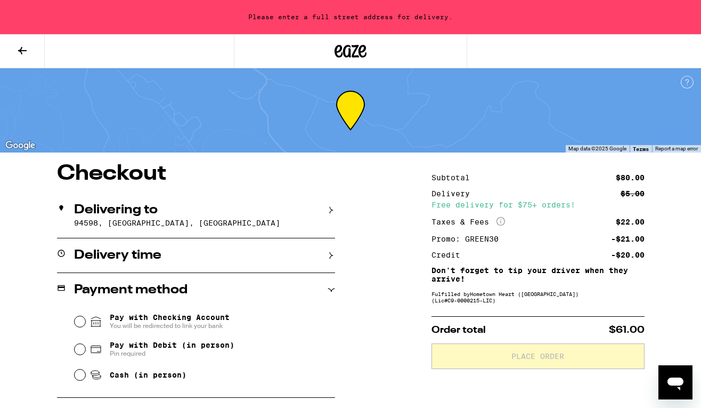
click at [157, 222] on p "94598, Walnut Creek, CA" at bounding box center [204, 222] width 261 height 9
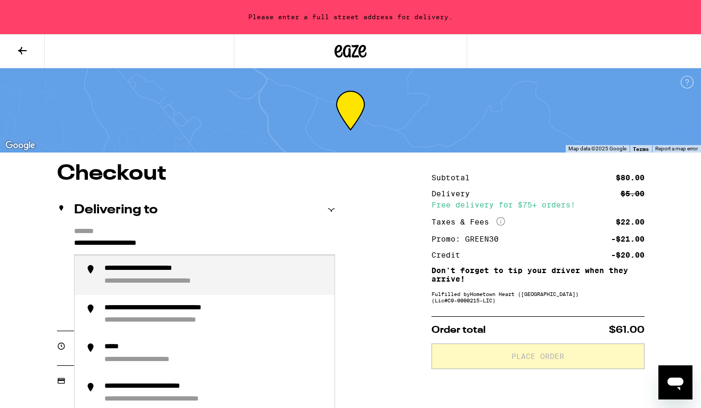
click at [176, 244] on input "**********" at bounding box center [204, 246] width 261 height 18
drag, startPoint x: 198, startPoint y: 242, endPoint x: 69, endPoint y: 246, distance: 129.0
click at [69, 246] on div "**********" at bounding box center [196, 273] width 278 height 92
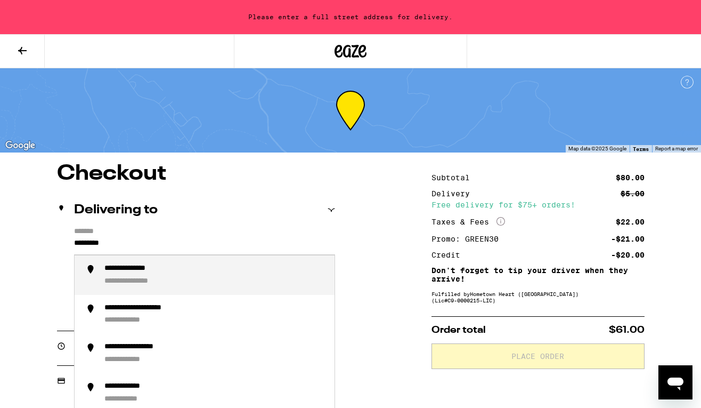
click at [162, 273] on div "**********" at bounding box center [140, 269] width 72 height 10
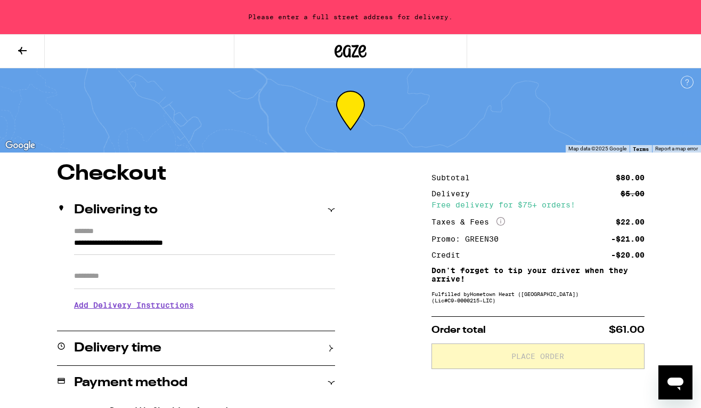
type input "**********"
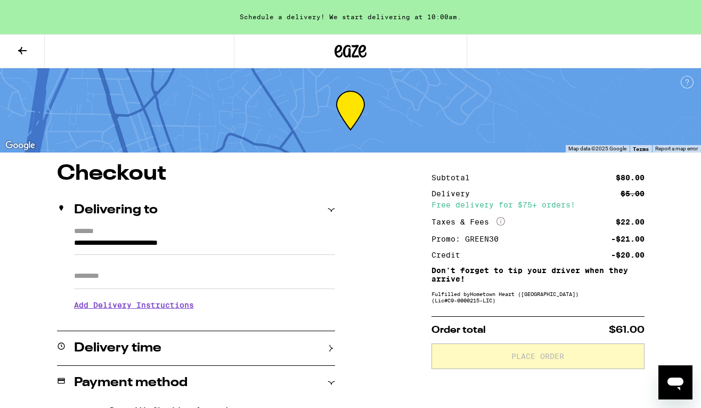
click at [371, 287] on div "**********" at bounding box center [350, 382] width 701 height 438
click at [328, 208] on icon at bounding box center [331, 209] width 7 height 7
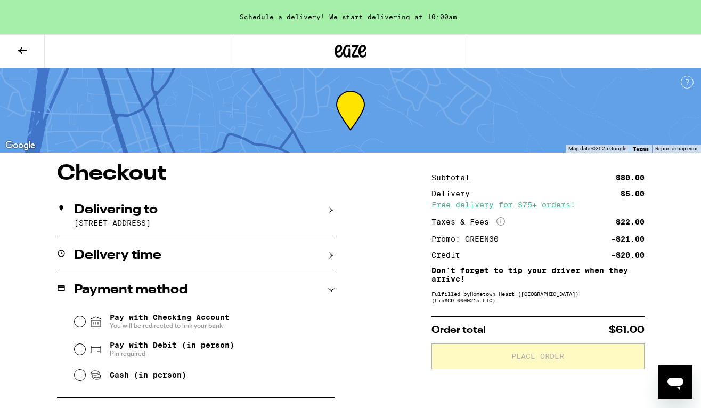
click at [328, 256] on icon at bounding box center [331, 254] width 7 height 7
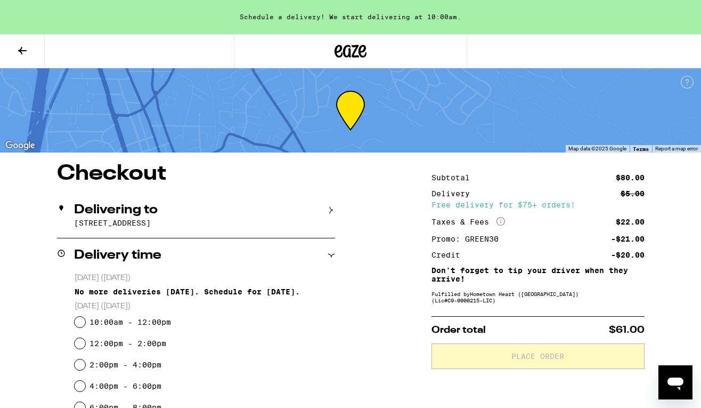
click at [94, 325] on label "10:00am - 12:00pm" at bounding box center [130, 322] width 82 height 9
click at [85, 325] on input "10:00am - 12:00pm" at bounding box center [80, 321] width 11 height 11
radio input "true"
click at [196, 259] on div "Delivery time" at bounding box center [196, 255] width 278 height 13
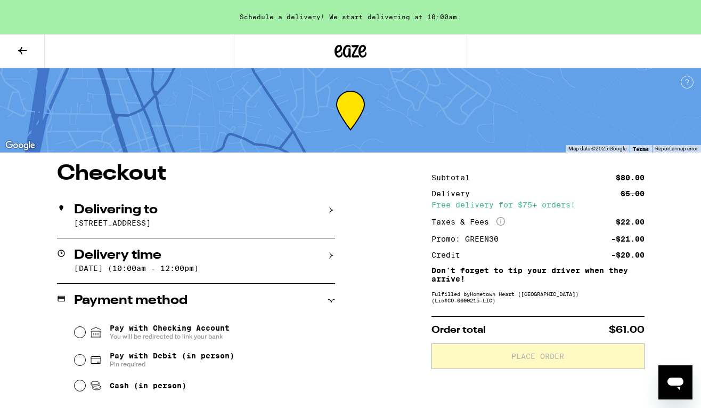
click at [75, 338] on div "Pay with Checking Account You will be redirected to link your bank" at bounding box center [205, 332] width 261 height 28
click at [79, 335] on input "Pay with Checking Account You will be redirected to link your bank" at bounding box center [80, 332] width 11 height 11
click at [72, 388] on div "Pay with Checking Account You will be redirected to link your bank Pay with Deb…" at bounding box center [196, 357] width 278 height 79
click at [77, 388] on input "Cash (in person)" at bounding box center [80, 385] width 11 height 11
radio input "true"
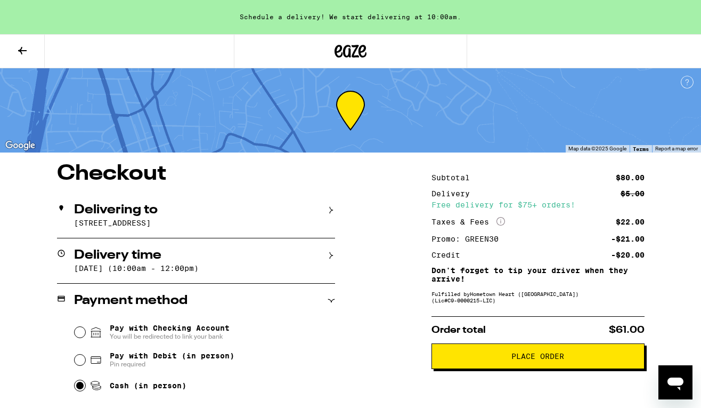
click at [329, 302] on icon at bounding box center [331, 300] width 7 height 7
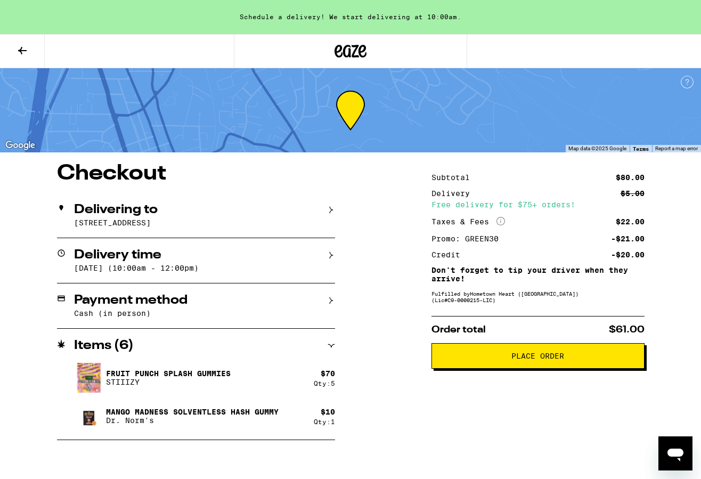
click at [296, 261] on div "Delivery time" at bounding box center [196, 255] width 278 height 13
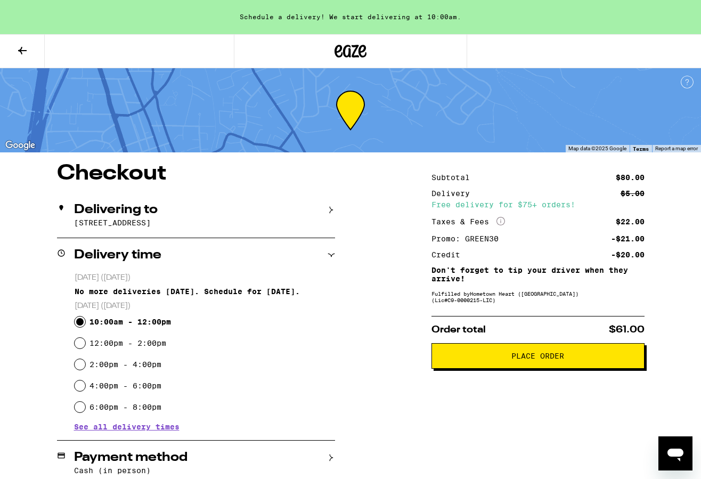
click at [144, 430] on span "See all delivery times" at bounding box center [126, 426] width 105 height 7
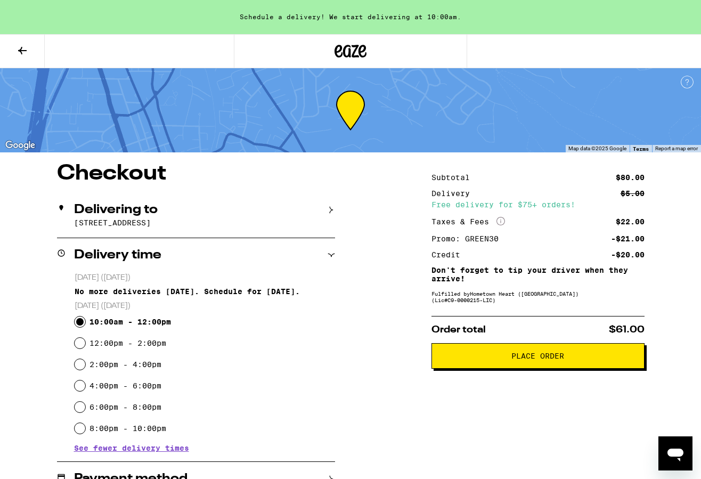
click at [323, 257] on div "Delivery time" at bounding box center [196, 255] width 278 height 13
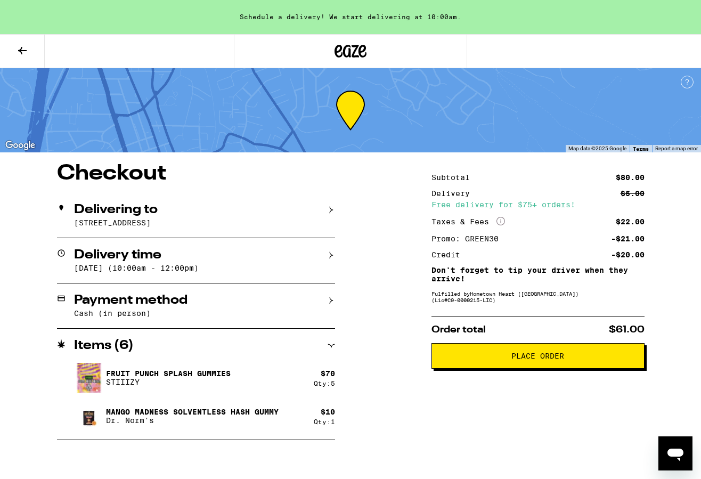
click at [111, 377] on p "Fruit Punch Splash Gummies" at bounding box center [168, 373] width 125 height 9
drag, startPoint x: 111, startPoint y: 377, endPoint x: 202, endPoint y: 376, distance: 90.6
click at [202, 376] on p "Fruit Punch Splash Gummies" at bounding box center [168, 373] width 125 height 9
copy p "Fruit Punch Splash Gummies"
click at [95, 381] on img at bounding box center [89, 378] width 30 height 48
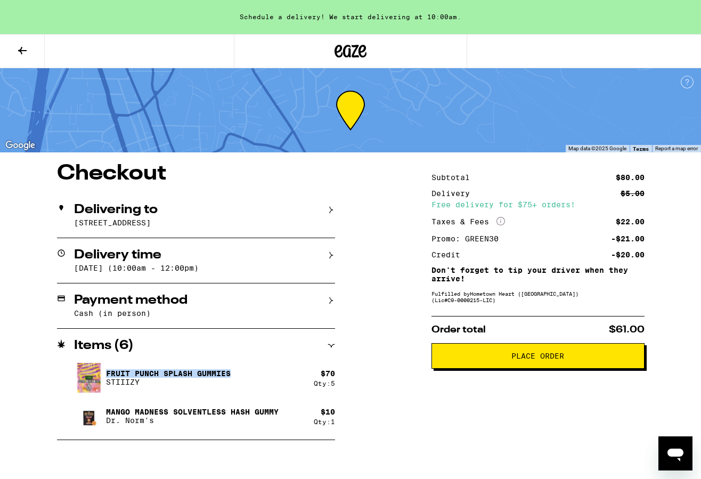
click at [20, 50] on icon at bounding box center [22, 50] width 9 height 7
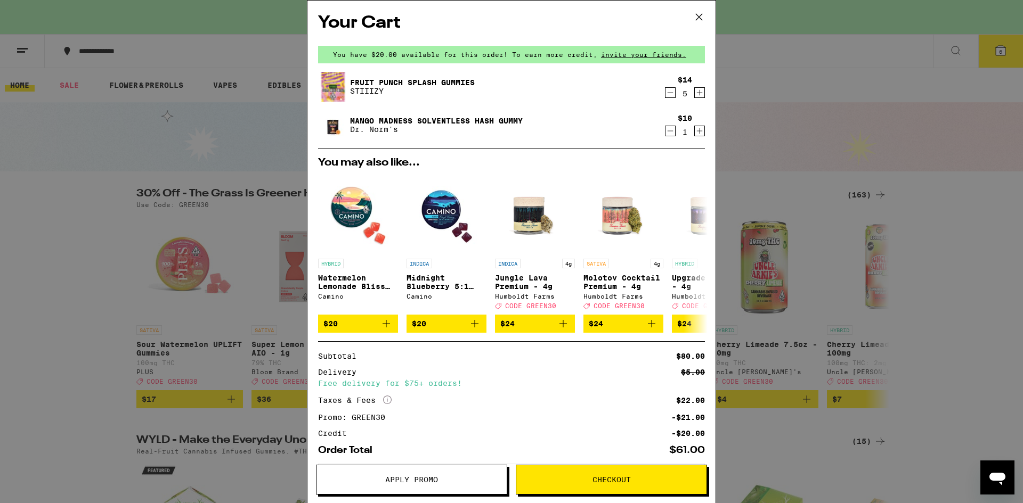
click at [395, 75] on div "Fruit Punch Splash Gummies STIIIZY" at bounding box center [491, 87] width 346 height 30
click at [386, 83] on link "Fruit Punch Splash Gummies" at bounding box center [412, 82] width 125 height 9
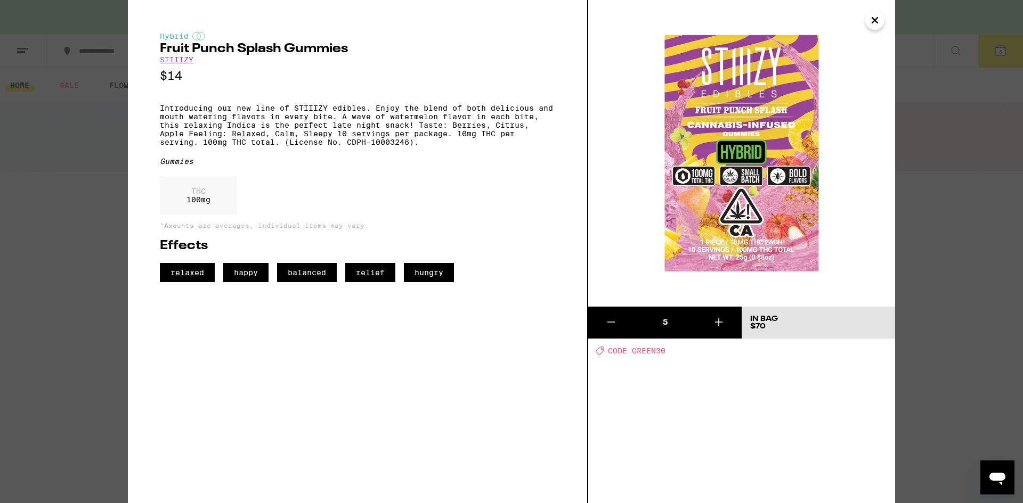
click at [115, 123] on div "Hybrid Fruit Punch Splash Gummies STIIIZY $14 Introducing our new line of STIII…" at bounding box center [511, 251] width 1023 height 503
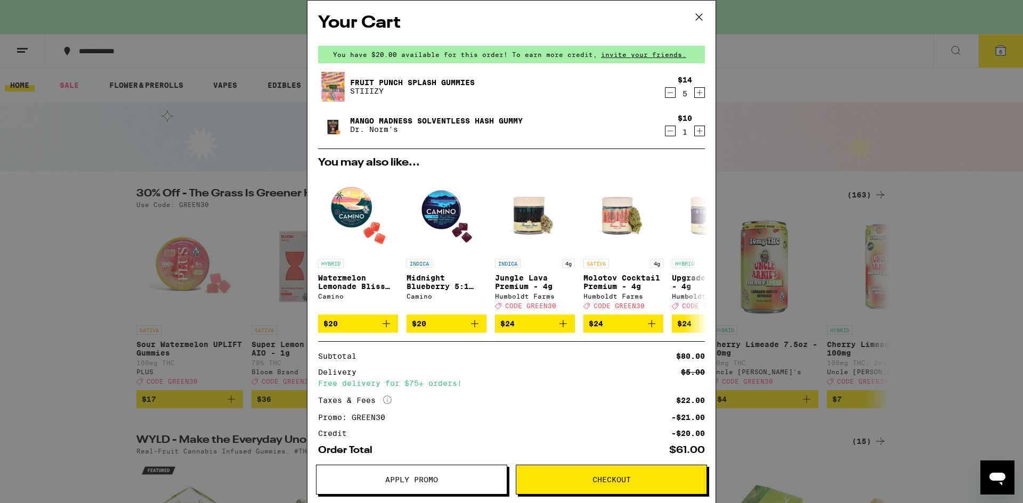
click at [237, 153] on div "Your Cart You have $20.00 available for this order! To earn more credit, invite…" at bounding box center [511, 251] width 1023 height 503
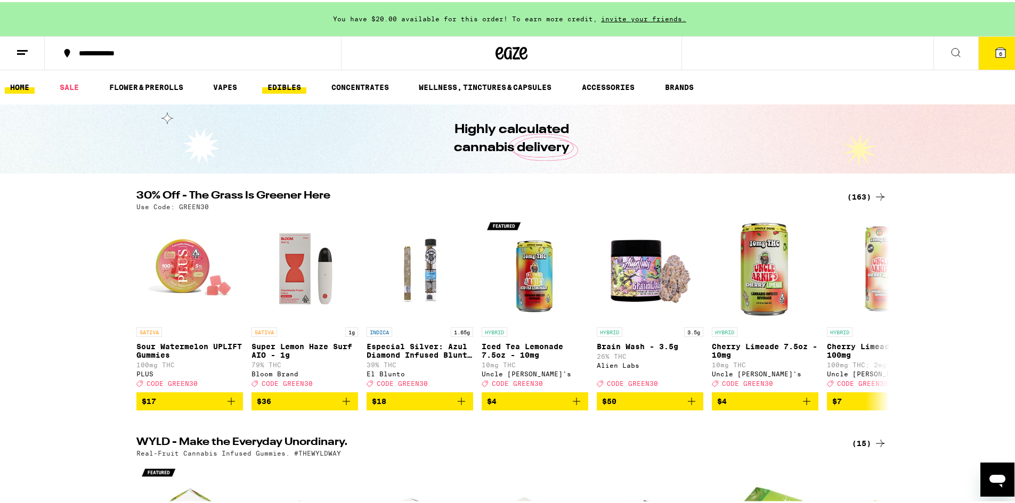
click at [282, 86] on link "EDIBLES" at bounding box center [284, 85] width 44 height 13
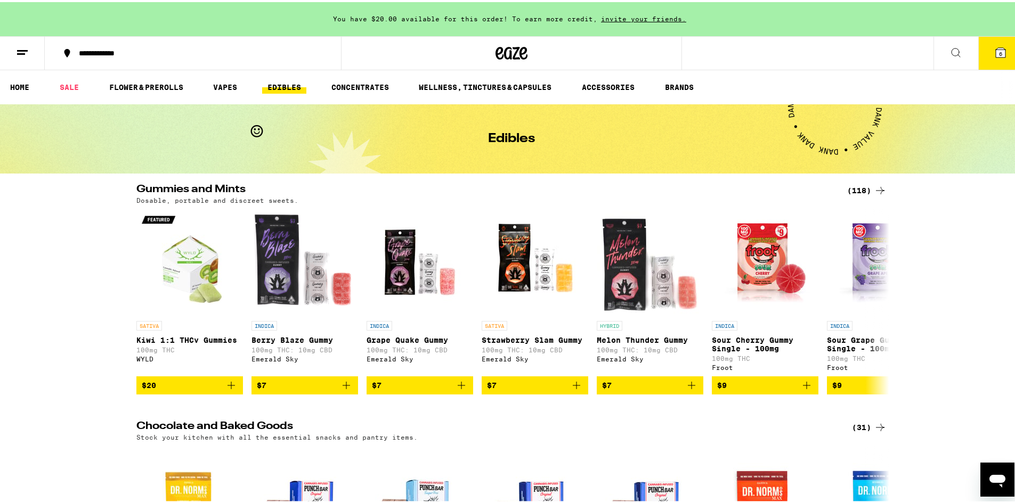
click at [848, 186] on div "(118)" at bounding box center [866, 188] width 39 height 13
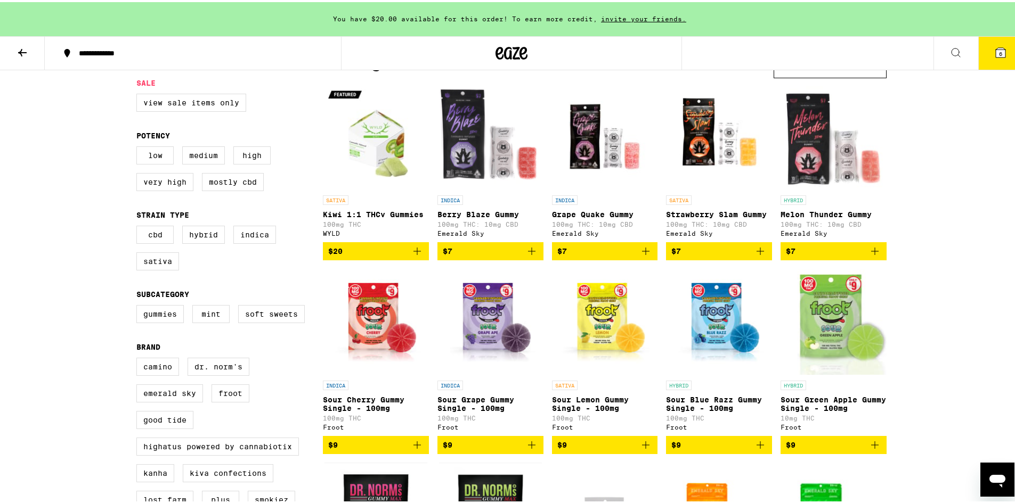
scroll to position [160, 0]
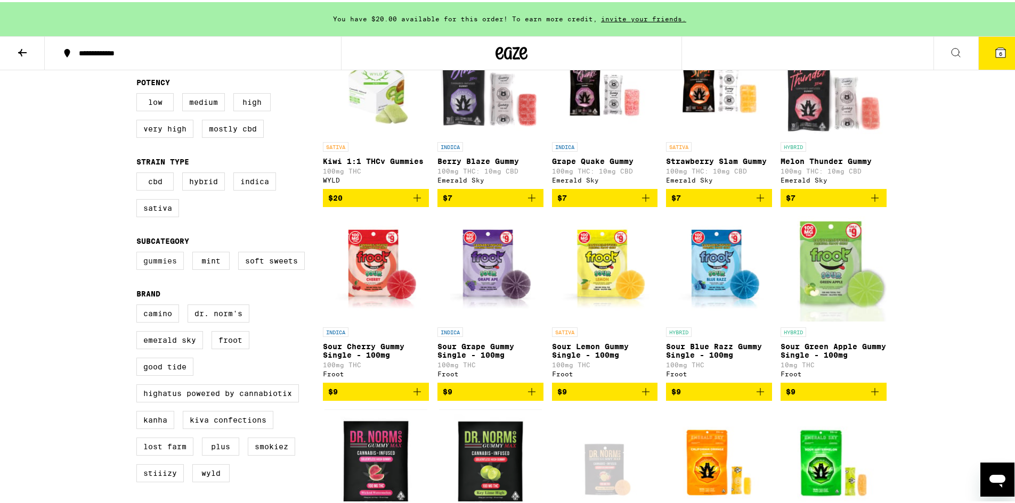
click at [168, 268] on label "Gummies" at bounding box center [159, 259] width 47 height 18
click at [139, 252] on input "Gummies" at bounding box center [139, 251] width 1 height 1
checkbox input "true"
click at [206, 189] on label "Hybrid" at bounding box center [203, 179] width 43 height 18
click at [139, 173] on input "Hybrid" at bounding box center [139, 172] width 1 height 1
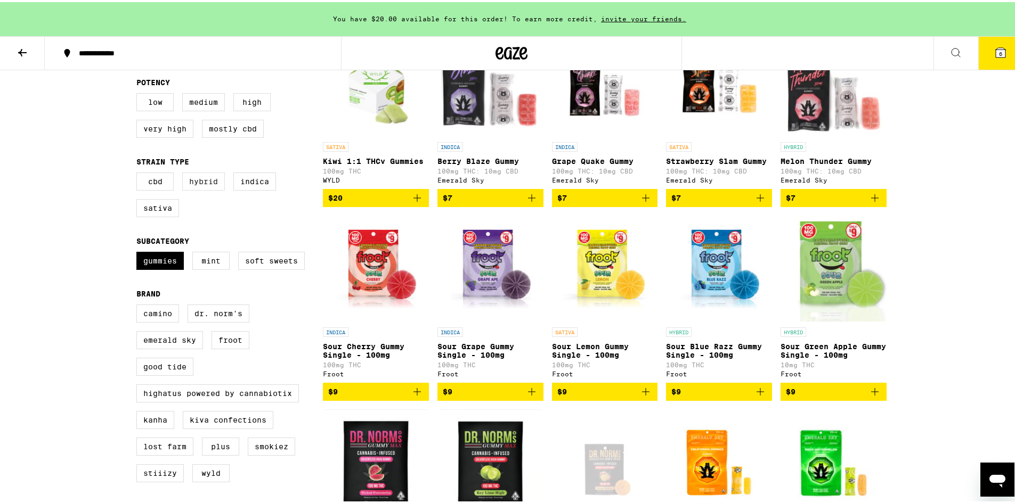
checkbox input "true"
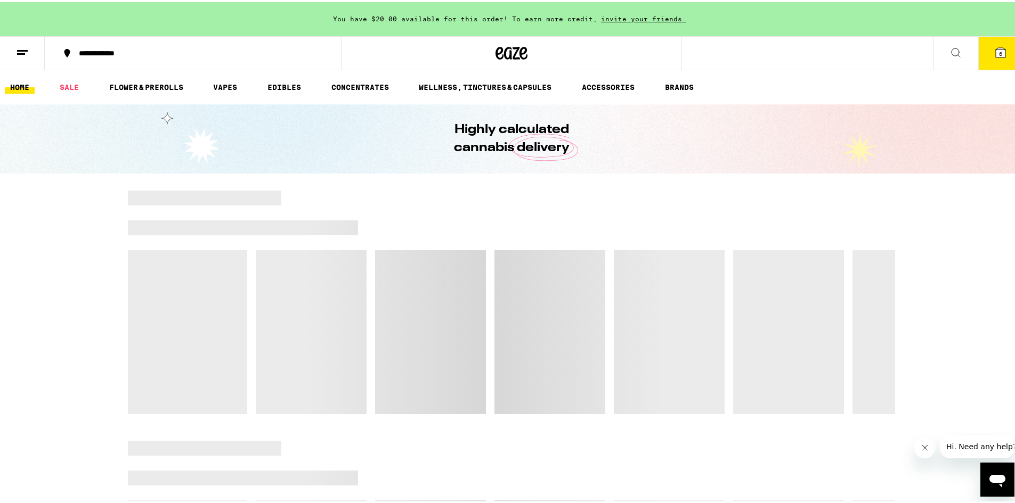
click at [999, 54] on span "6" at bounding box center [1000, 51] width 3 height 6
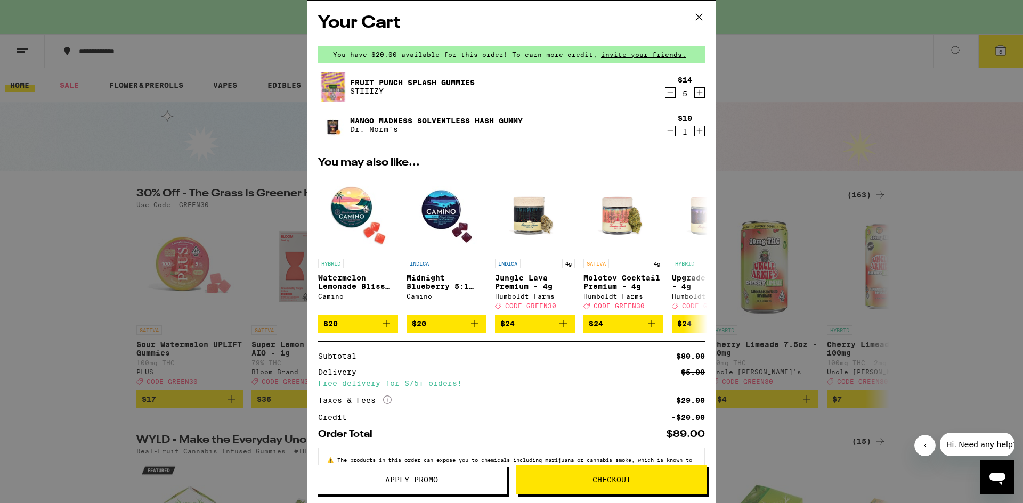
click at [428, 119] on link "Mango Madness Solventless Hash Gummy" at bounding box center [436, 121] width 173 height 9
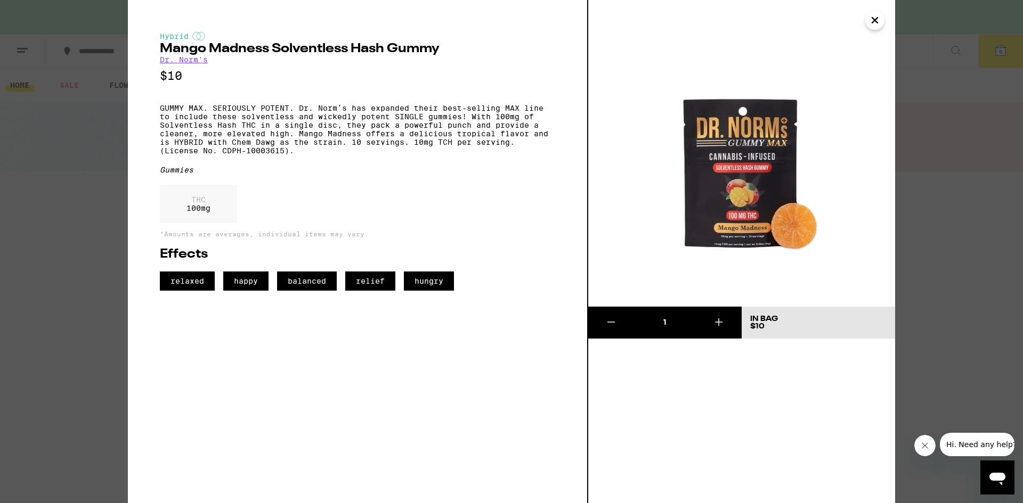
click at [241, 149] on p "GUMMY MAX. SERIOUSLY POTENT. Dr. Norm’s has expanded their best-selling MAX lin…" at bounding box center [357, 129] width 395 height 51
drag, startPoint x: 241, startPoint y: 149, endPoint x: 255, endPoint y: 149, distance: 13.9
click at [255, 149] on p "GUMMY MAX. SERIOUSLY POTENT. Dr. Norm’s has expanded their best-selling MAX lin…" at bounding box center [357, 129] width 395 height 51
copy p "Chem Dawg"
click at [67, 205] on div "Hybrid Mango Madness Solventless Hash Gummy Dr. Norm's $10 GUMMY MAX. SERIOUSLY…" at bounding box center [511, 251] width 1023 height 503
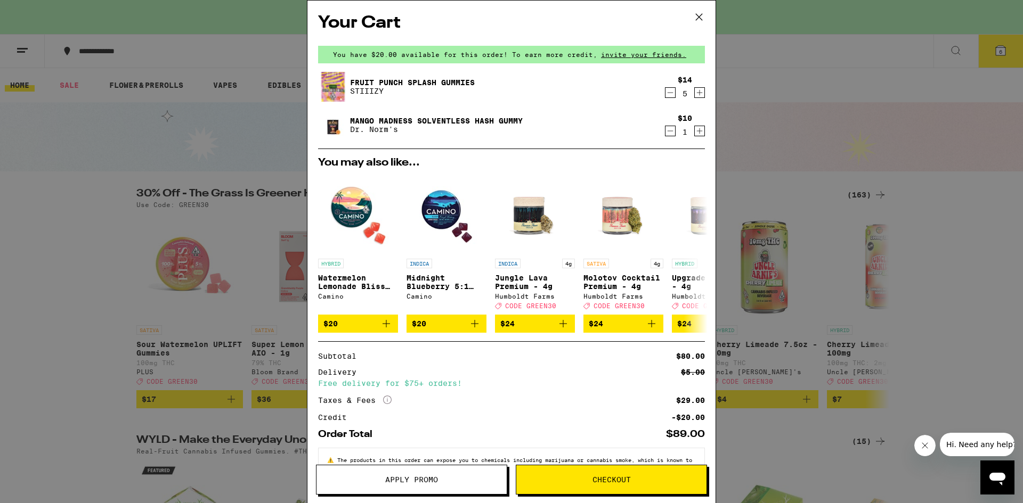
click at [369, 84] on link "Fruit Punch Splash Gummies" at bounding box center [412, 82] width 125 height 9
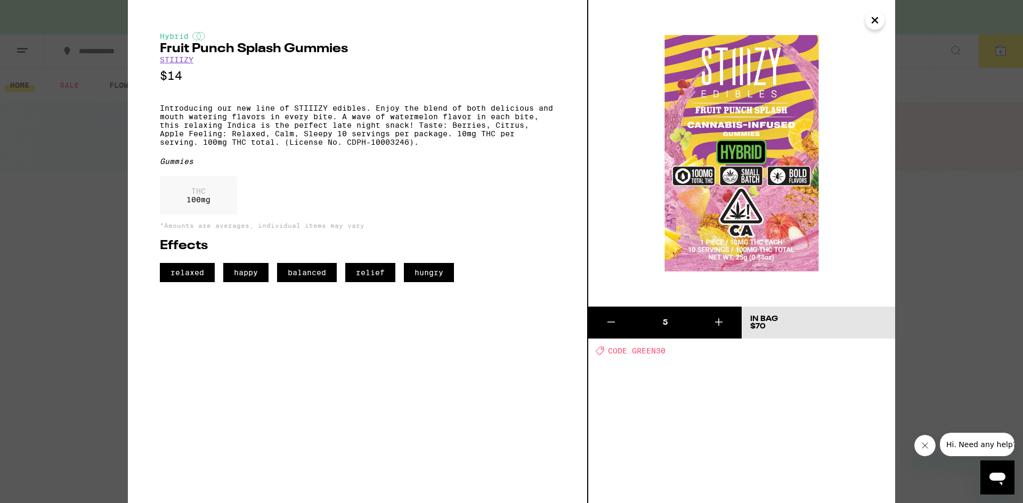
click at [296, 115] on p "Introducing our new line of STIIIZY edibles. Enjoy the blend of both delicious …" at bounding box center [357, 125] width 395 height 43
copy p "STIIIZY"
click at [97, 200] on div "Hybrid Fruit Punch Splash Gummies STIIIZY $14 Introducing our new line of STIII…" at bounding box center [511, 251] width 1023 height 503
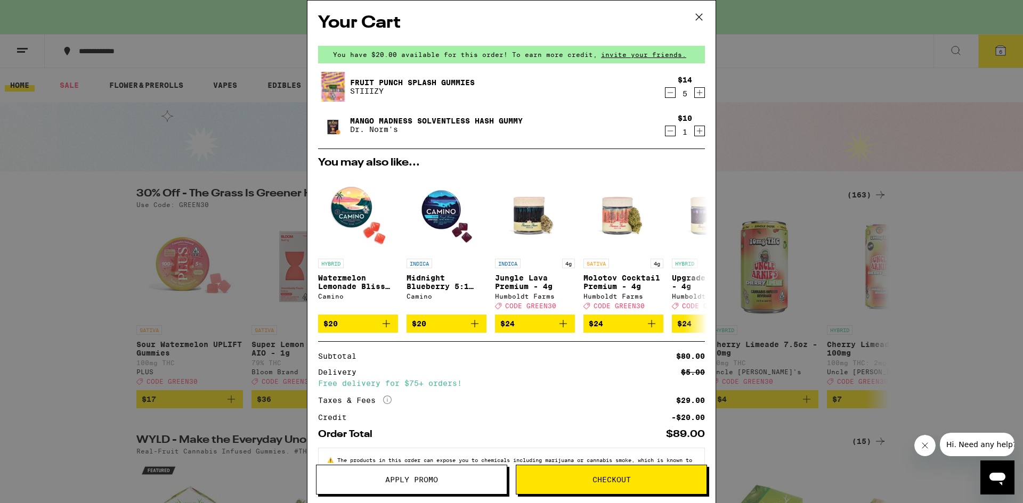
click at [387, 118] on link "Mango Madness Solventless Hash Gummy" at bounding box center [436, 121] width 173 height 9
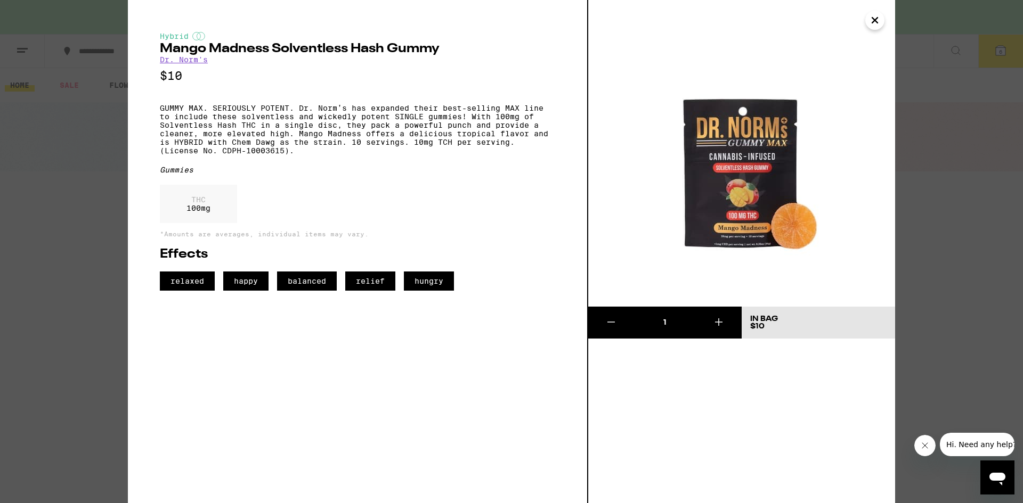
click at [188, 49] on h2 "Mango Madness Solventless Hash Gummy" at bounding box center [357, 49] width 395 height 13
drag, startPoint x: 188, startPoint y: 49, endPoint x: 410, endPoint y: 54, distance: 222.2
click at [410, 55] on h2 "Mango Madness Solventless Hash Gummy" at bounding box center [357, 49] width 395 height 13
copy h2 "Mango Madness Solventless Hash Gummy"
click at [872, 21] on icon "Close" at bounding box center [874, 20] width 13 height 16
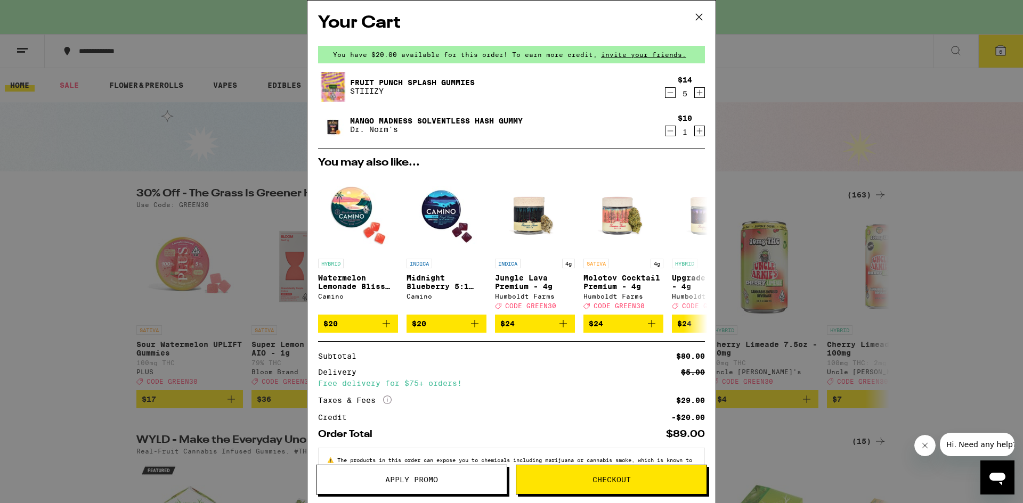
click at [362, 82] on link "Fruit Punch Splash Gummies" at bounding box center [412, 82] width 125 height 9
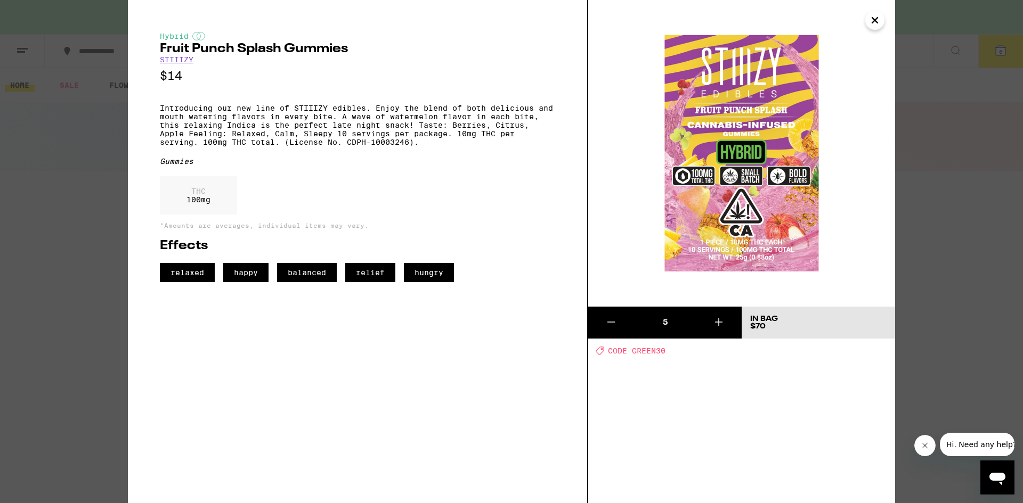
click at [169, 50] on h2 "Fruit Punch Splash Gummies" at bounding box center [357, 49] width 395 height 13
drag, startPoint x: 169, startPoint y: 50, endPoint x: 201, endPoint y: 61, distance: 33.9
click at [201, 61] on div "Hybrid Fruit Punch Splash Gummies STIIIZY $14 Introducing our new line of STIII…" at bounding box center [357, 157] width 395 height 250
copy div "Fruit Punch Splash Gummies STIIIZY"
click at [877, 15] on icon "Close" at bounding box center [874, 20] width 13 height 16
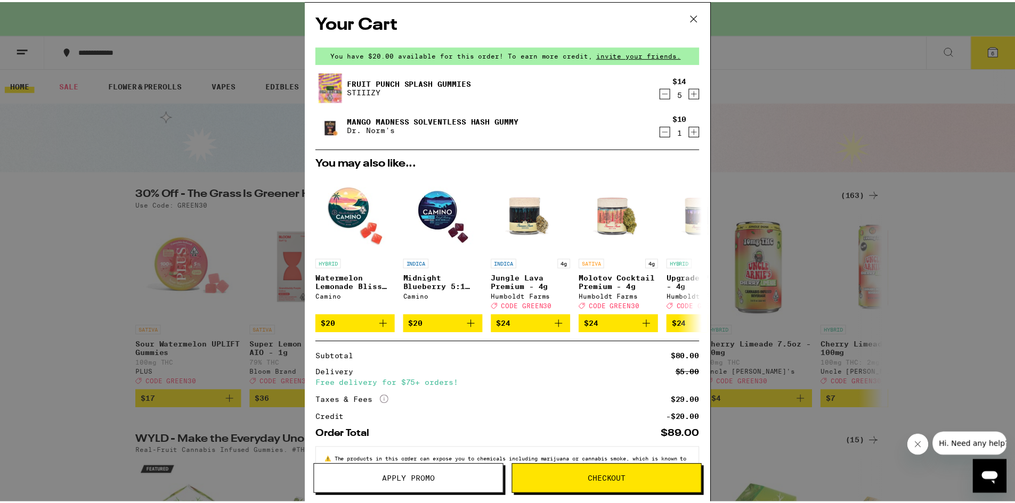
scroll to position [41, 0]
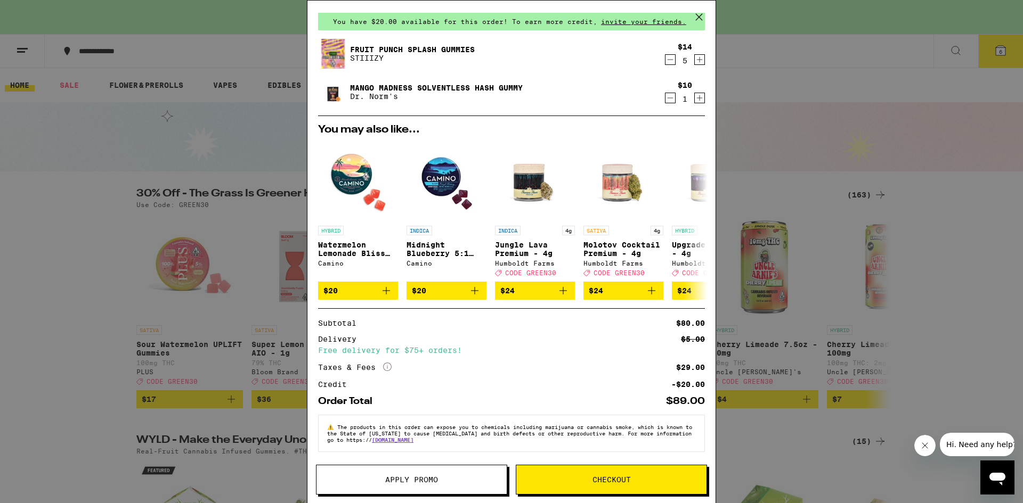
click at [700, 17] on icon at bounding box center [699, 17] width 16 height 16
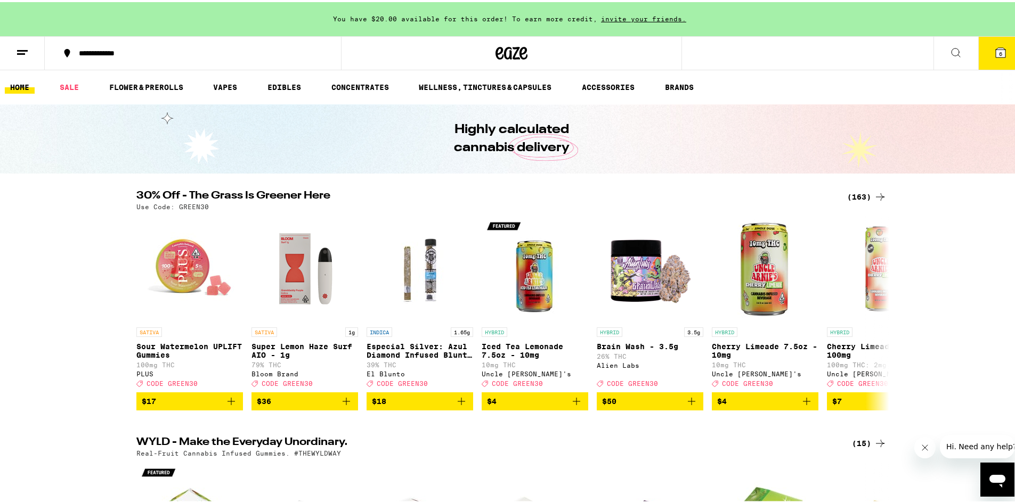
click at [998, 50] on icon at bounding box center [1000, 50] width 13 height 13
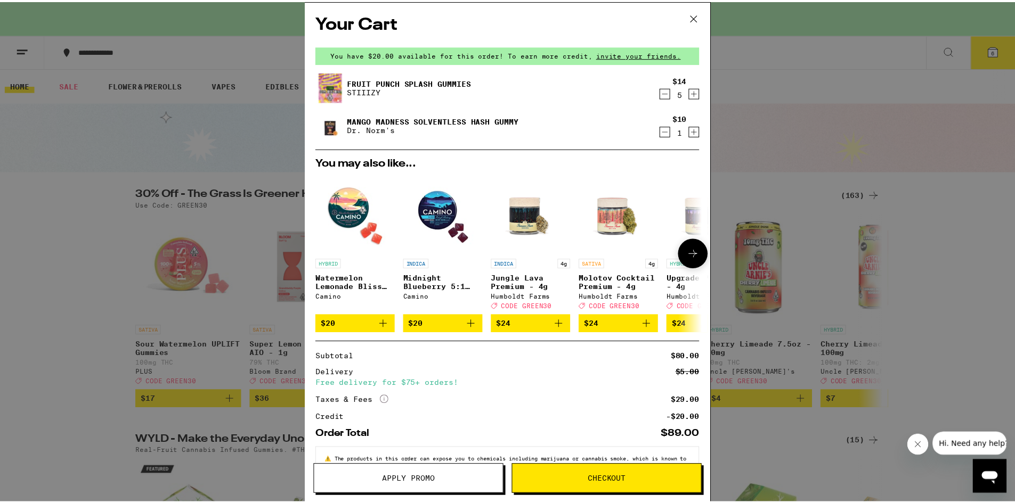
scroll to position [41, 0]
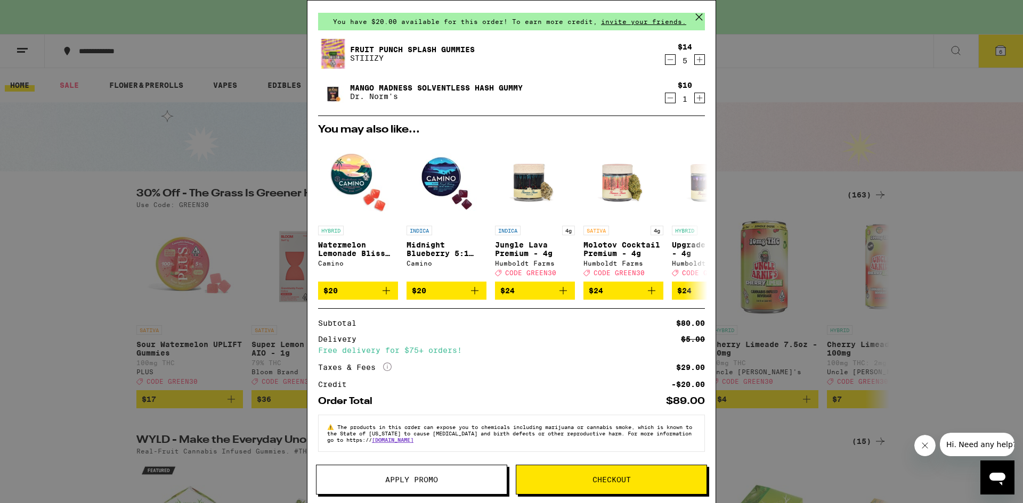
click at [386, 477] on span "Apply Promo" at bounding box center [411, 479] width 53 height 7
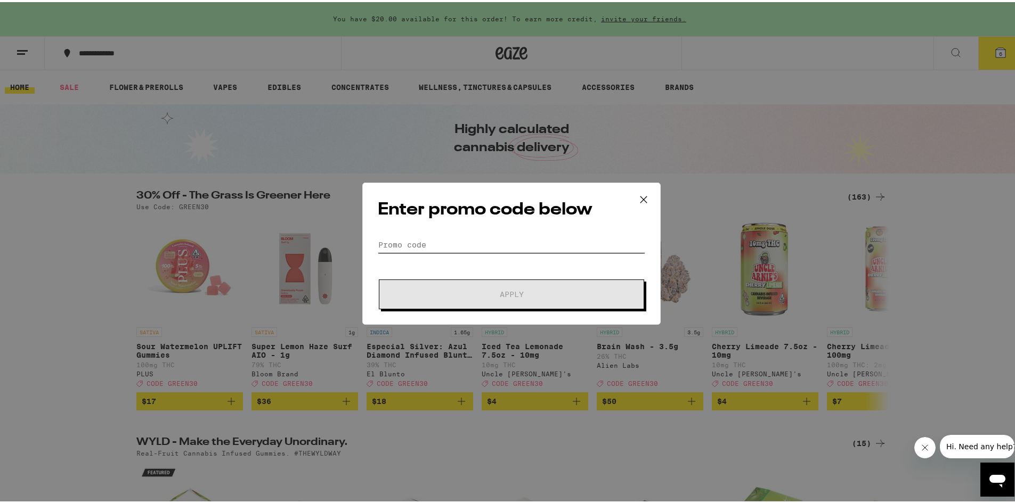
click at [447, 243] on input "Promo Code" at bounding box center [511, 243] width 267 height 16
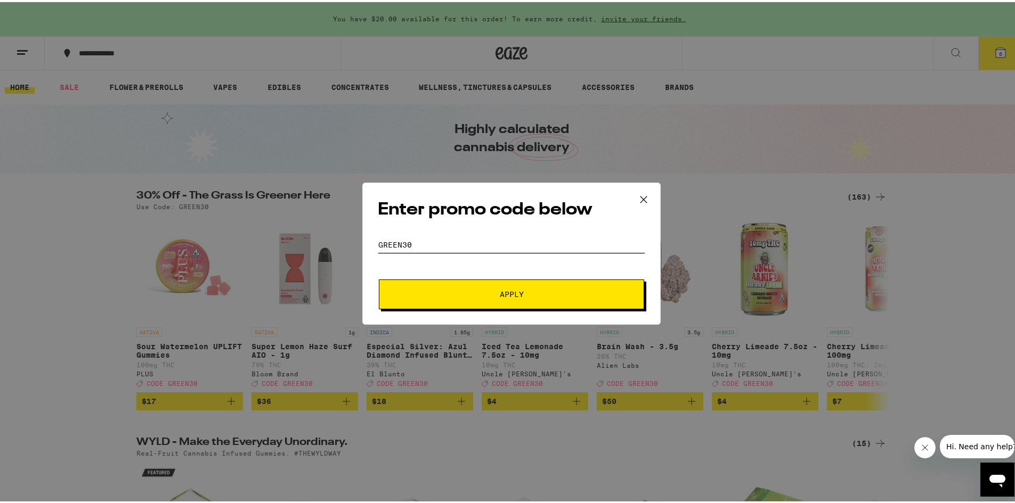
type input "GREEN30"
click at [379, 278] on button "Apply" at bounding box center [511, 293] width 265 height 30
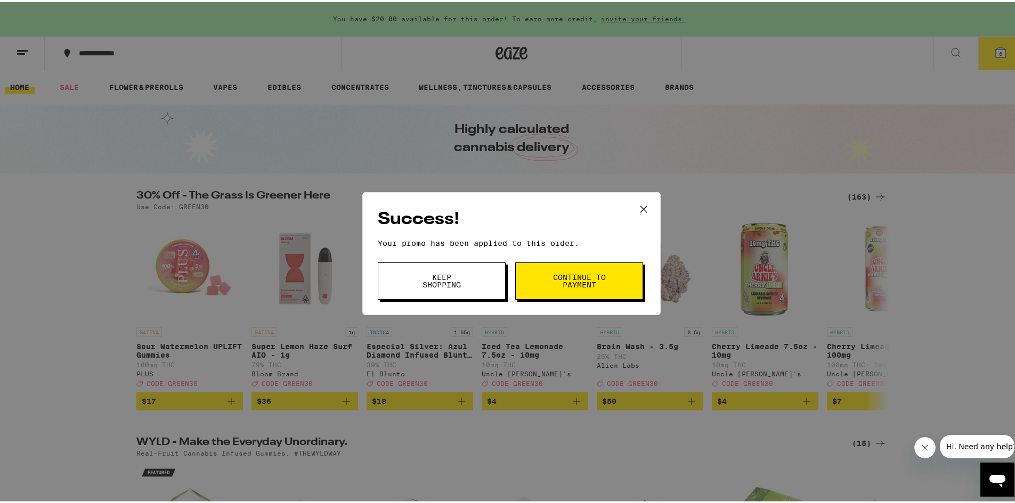
click at [459, 281] on span "Keep Shopping" at bounding box center [441, 279] width 54 height 15
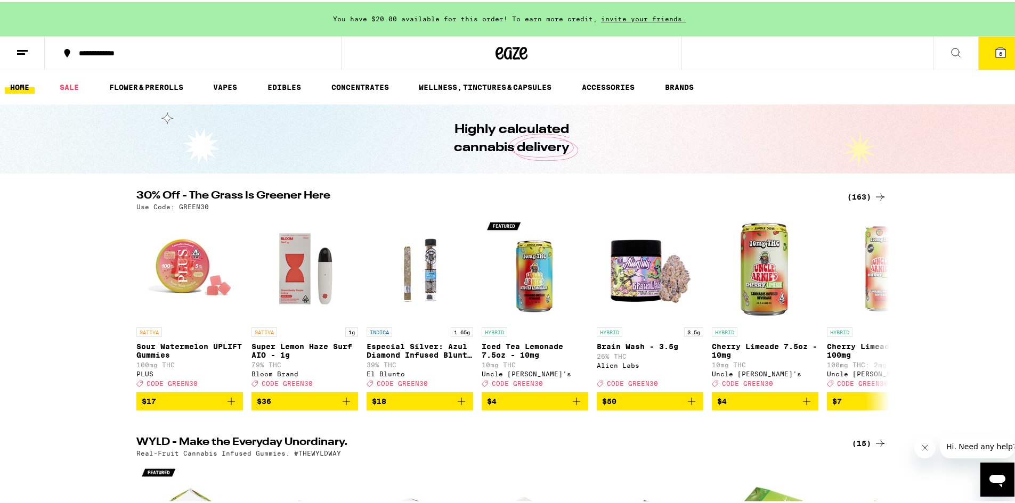
click at [999, 52] on span "6" at bounding box center [1000, 51] width 3 height 6
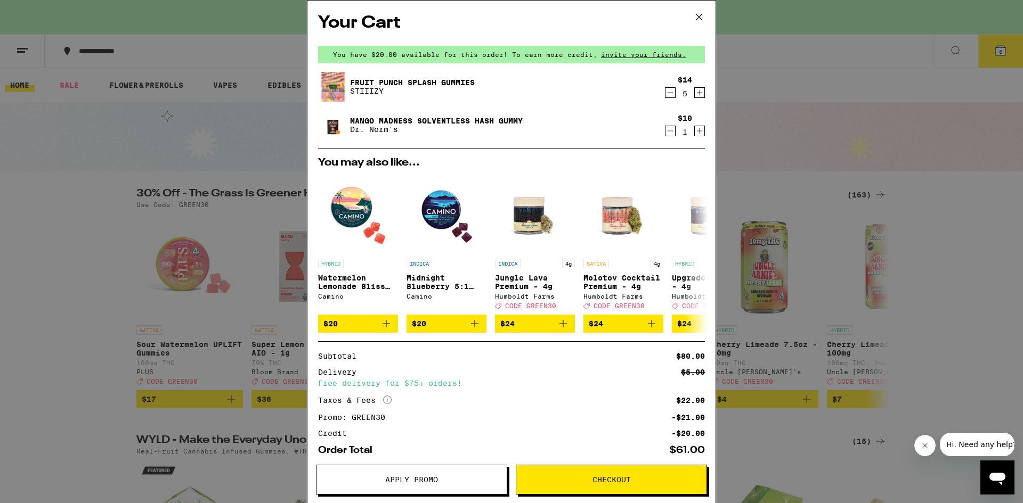
click at [781, 110] on div "Your Cart You have $20.00 available for this order! To earn more credit, invite…" at bounding box center [511, 251] width 1023 height 503
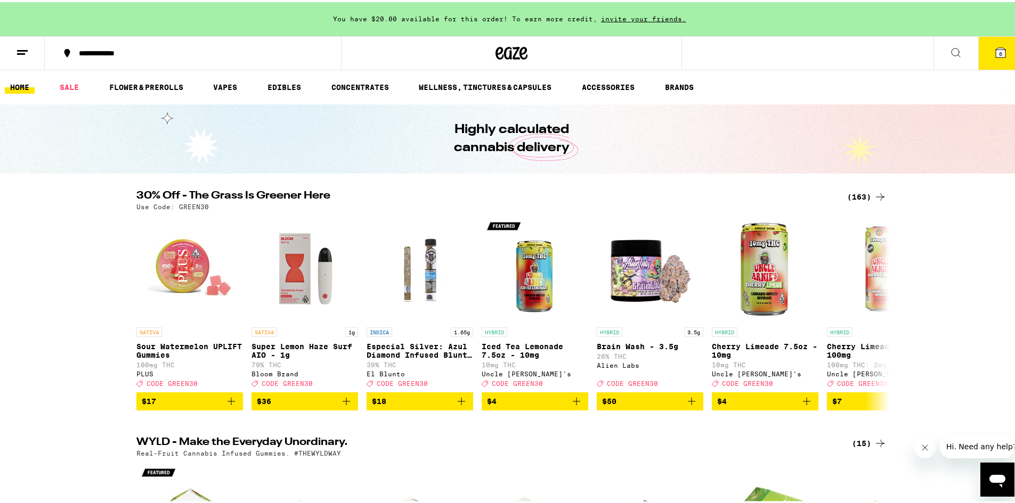
click at [512, 57] on icon at bounding box center [512, 51] width 16 height 13
click at [980, 52] on button "6" at bounding box center [1000, 51] width 45 height 33
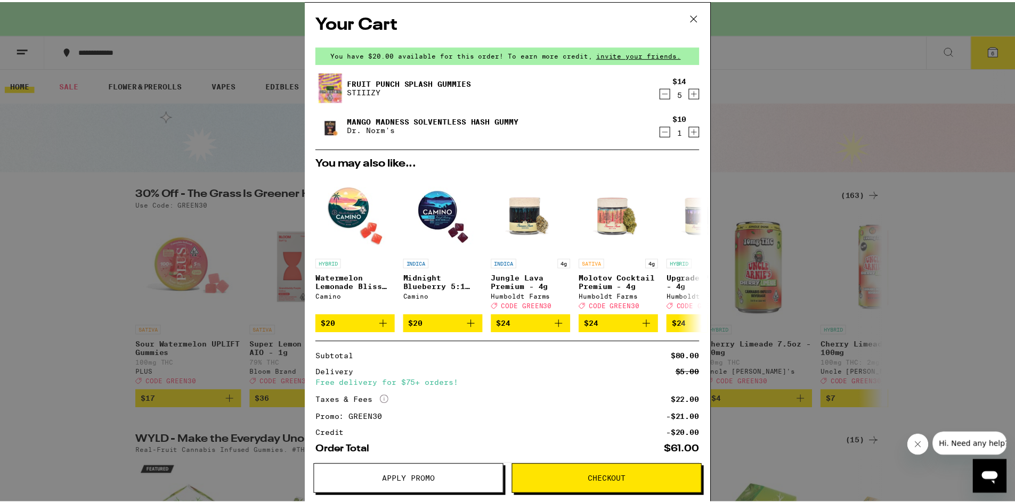
scroll to position [57, 0]
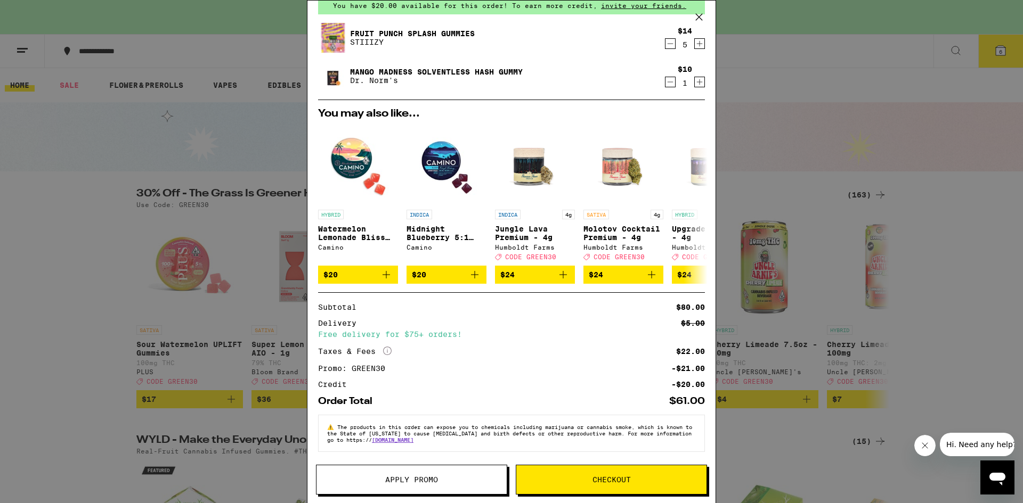
click at [270, 182] on div "Your Cart You have $20.00 available for this order! To earn more credit, invite…" at bounding box center [511, 251] width 1023 height 503
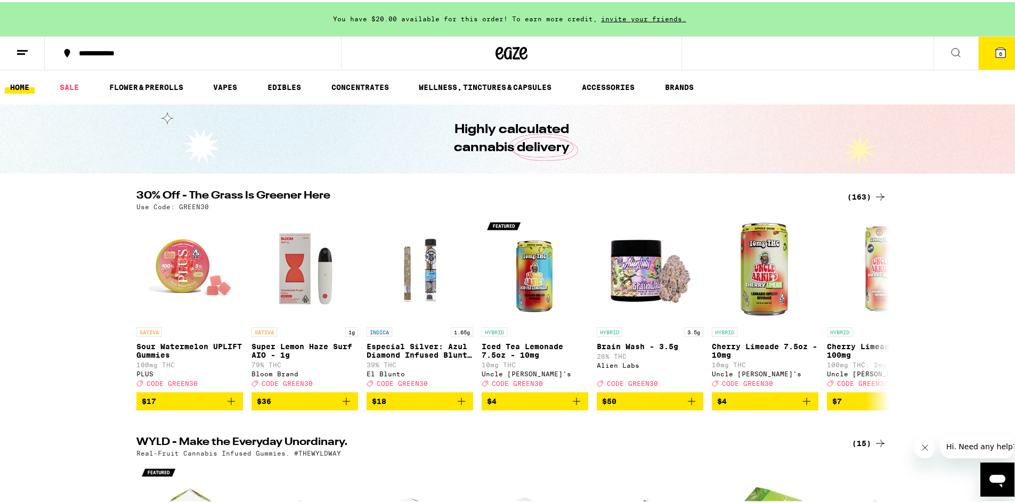
click at [984, 48] on button "6" at bounding box center [1000, 51] width 45 height 33
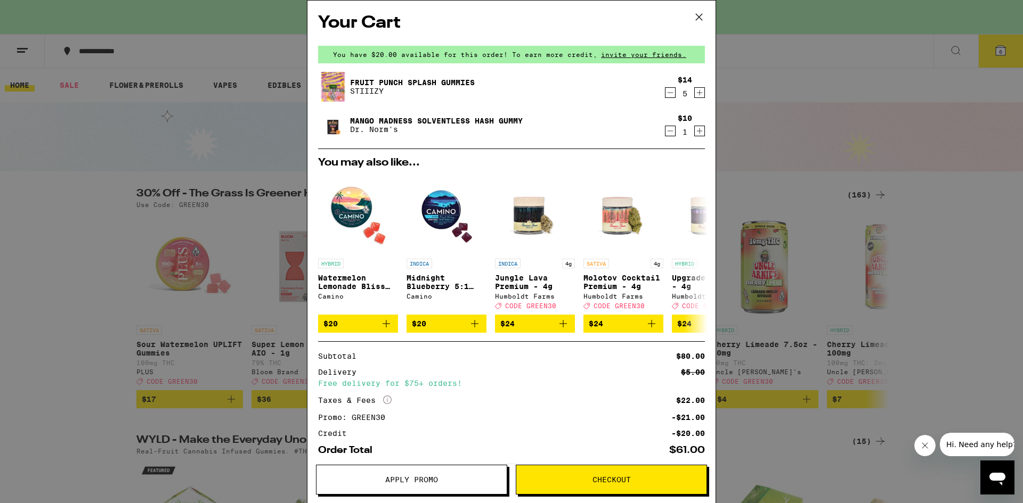
click at [695, 96] on icon "Increment" at bounding box center [700, 92] width 10 height 13
click at [665, 95] on icon "Decrement" at bounding box center [670, 92] width 10 height 13
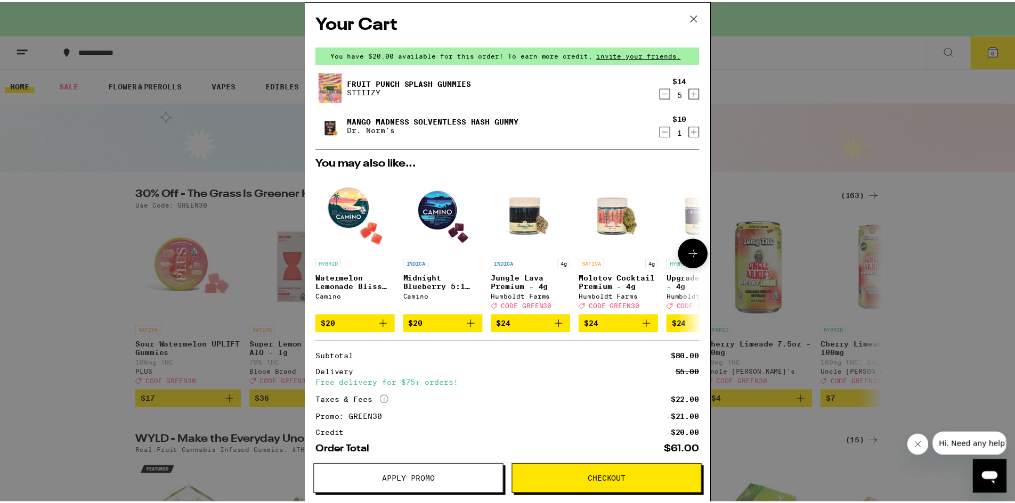
scroll to position [57, 0]
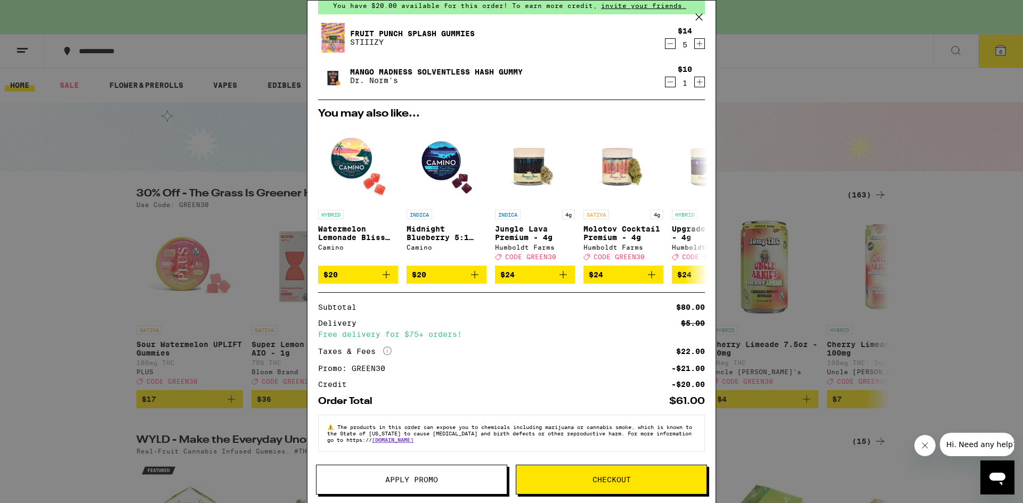
click at [86, 187] on div "Your Cart You have $20.00 available for this order! To earn more credit, invite…" at bounding box center [511, 251] width 1023 height 503
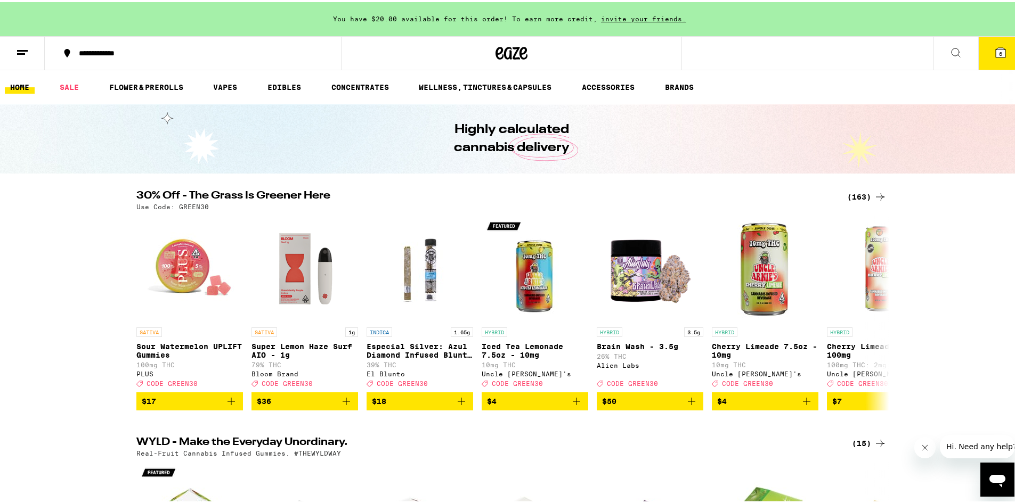
click at [995, 56] on icon at bounding box center [1000, 50] width 13 height 13
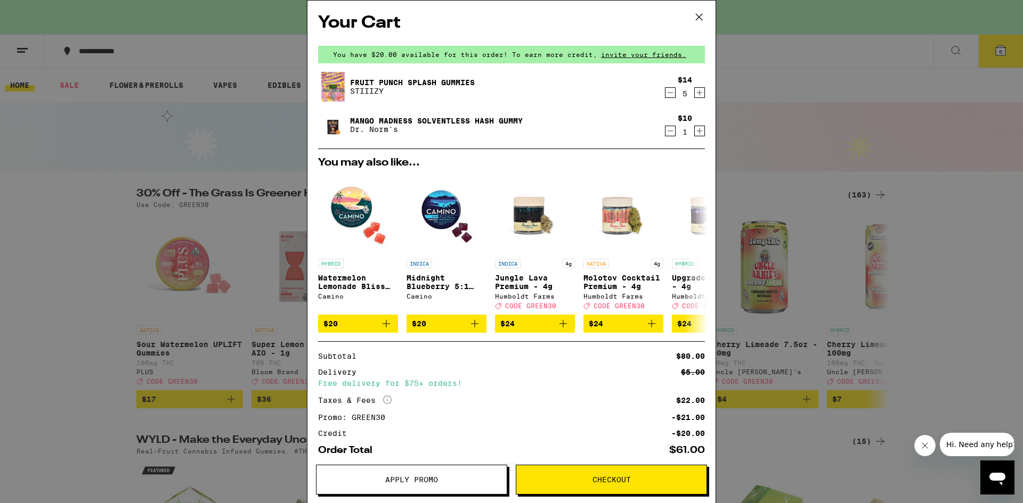
click at [594, 471] on button "Checkout" at bounding box center [611, 480] width 191 height 30
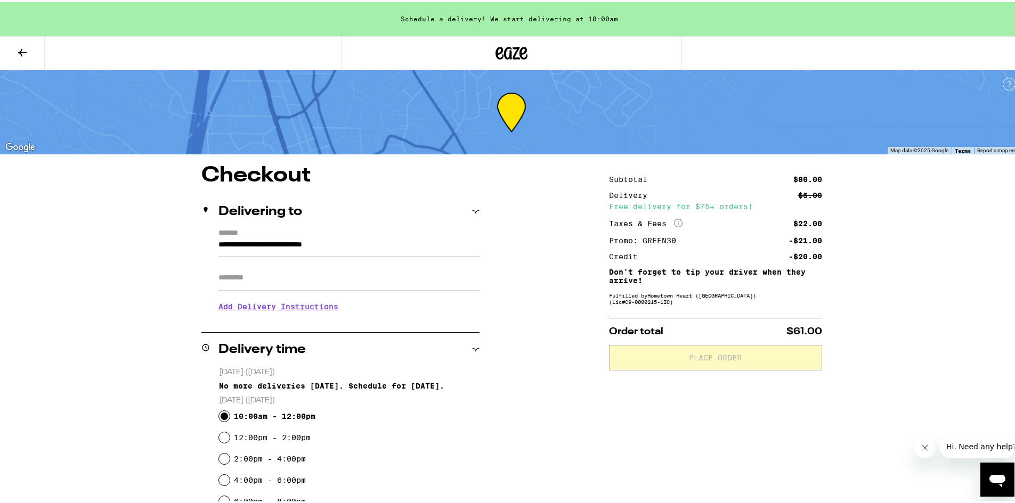
click at [223, 420] on input "10:00am - 12:00pm" at bounding box center [224, 414] width 11 height 11
radio input "true"
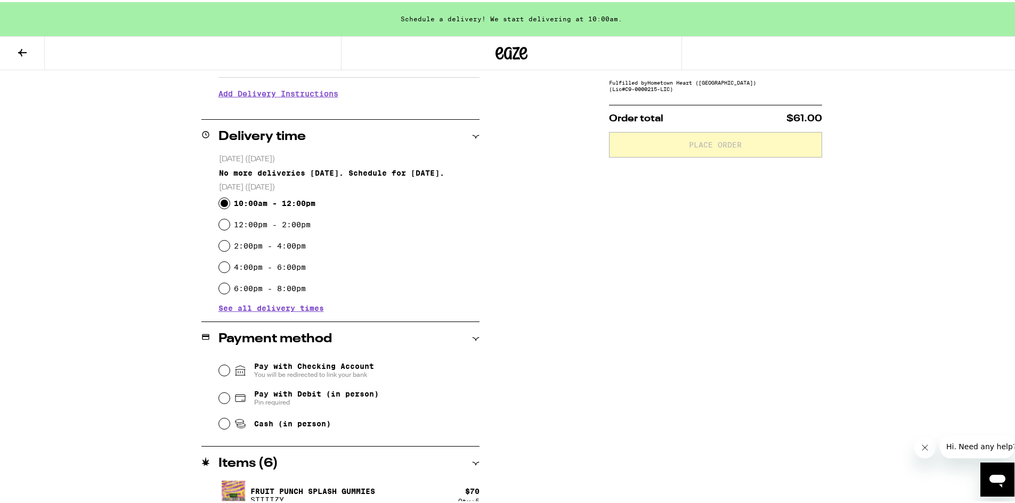
scroll to position [266, 0]
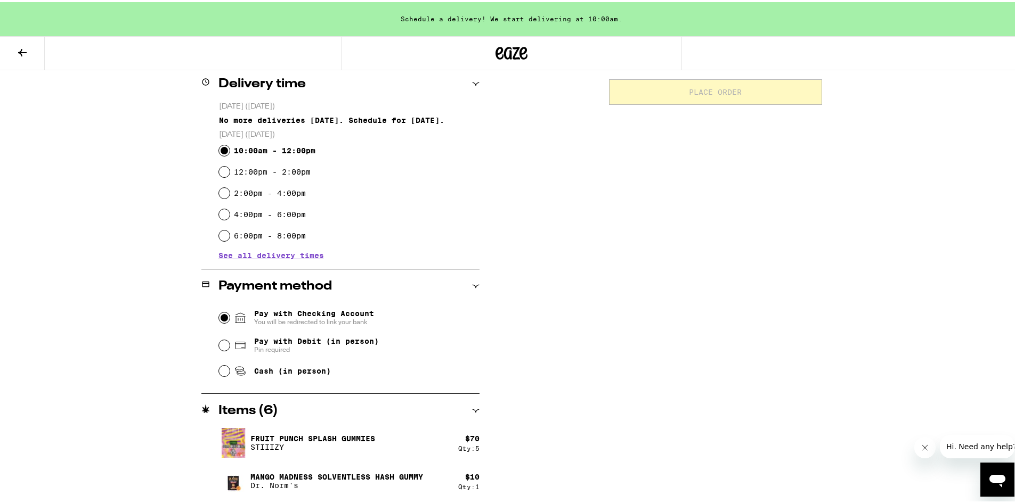
click at [226, 314] on div "Pay with Checking Account You will be redirected to link your bank" at bounding box center [349, 316] width 261 height 28
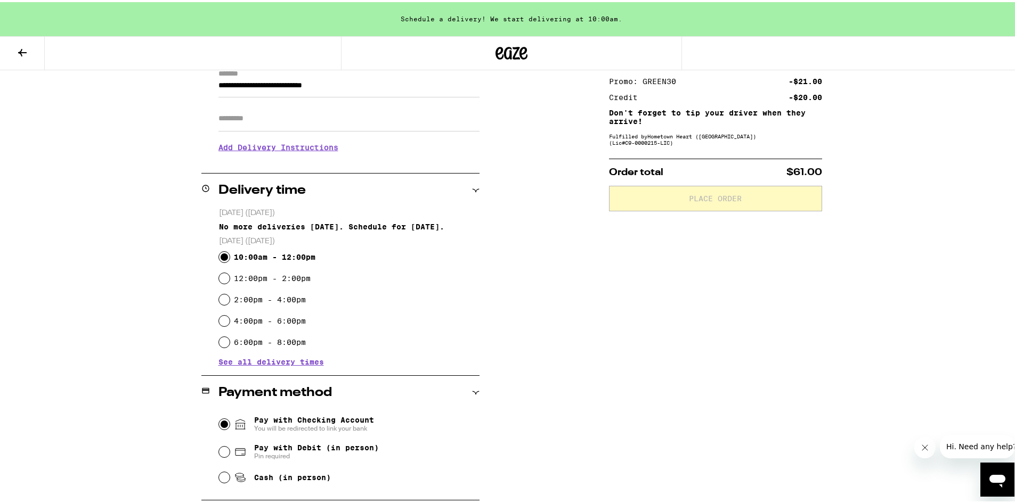
scroll to position [106, 0]
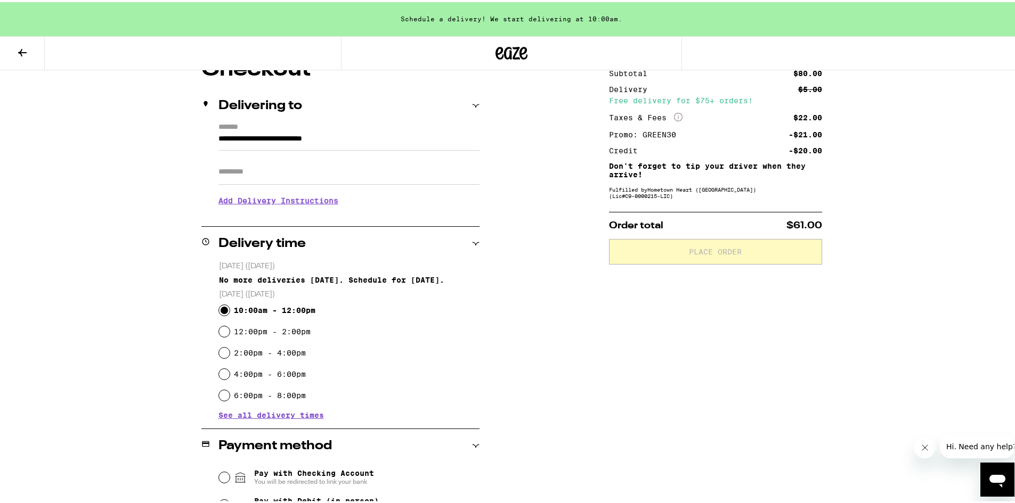
click at [472, 240] on icon at bounding box center [475, 241] width 7 height 3
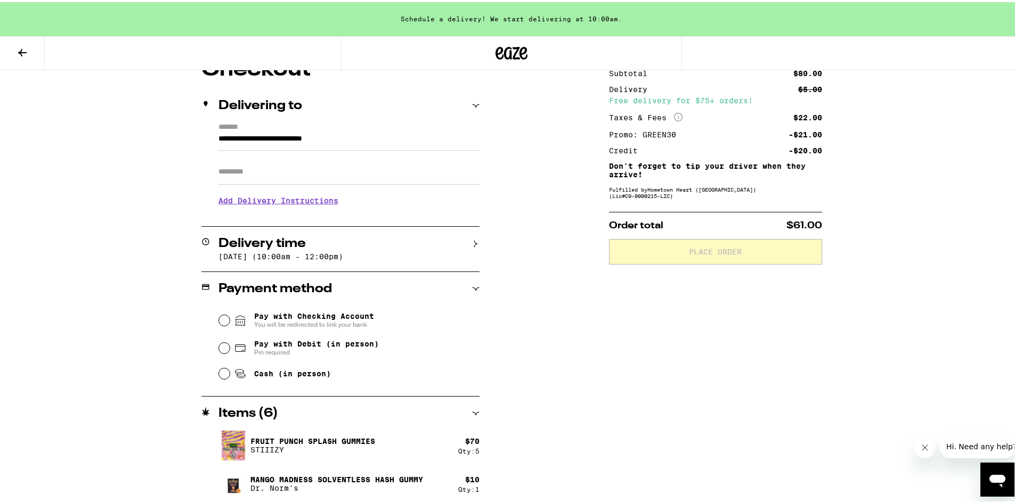
click at [472, 106] on icon at bounding box center [475, 103] width 7 height 7
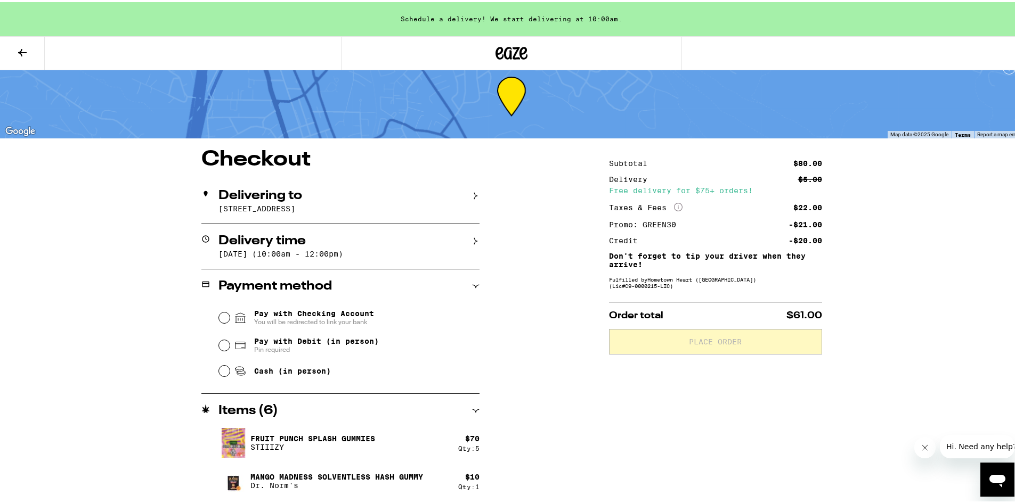
scroll to position [18, 0]
click at [223, 316] on input "Pay with Checking Account You will be redirected to link your bank" at bounding box center [224, 316] width 11 height 11
click at [225, 370] on div "Cash (in person)" at bounding box center [349, 368] width 261 height 23
click at [221, 372] on input "Cash (in person)" at bounding box center [224, 369] width 11 height 11
radio input "true"
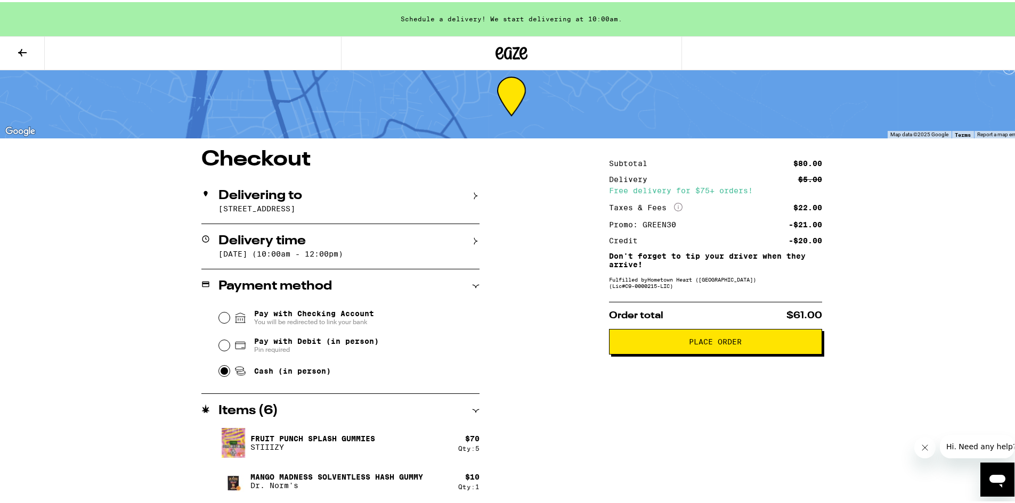
click at [472, 409] on icon at bounding box center [475, 408] width 7 height 7
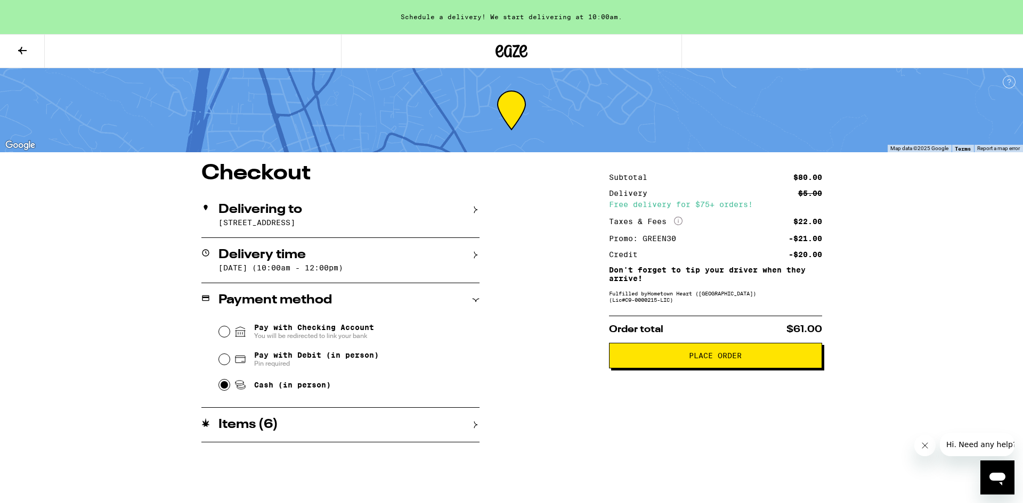
click at [474, 255] on icon at bounding box center [475, 254] width 7 height 7
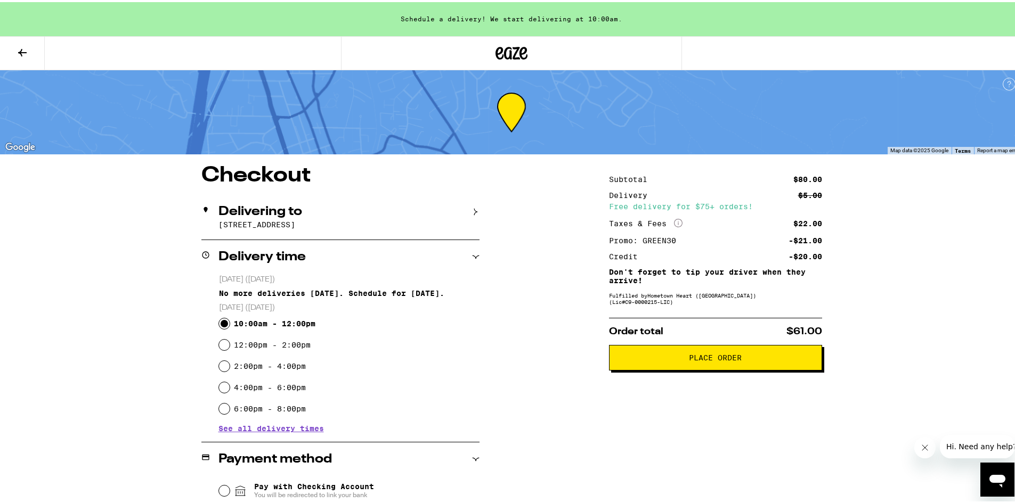
click at [469, 214] on div "Delivering to" at bounding box center [340, 210] width 278 height 13
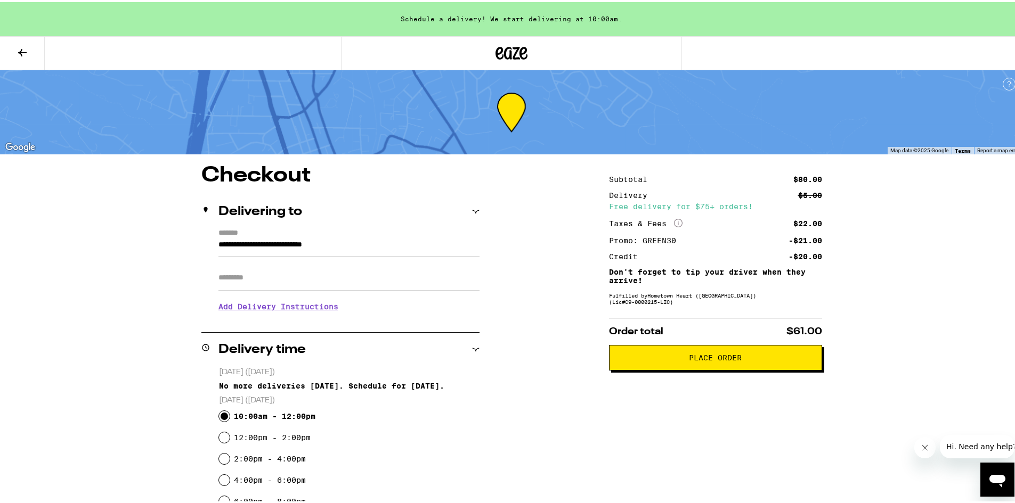
click at [17, 47] on button at bounding box center [22, 52] width 45 height 34
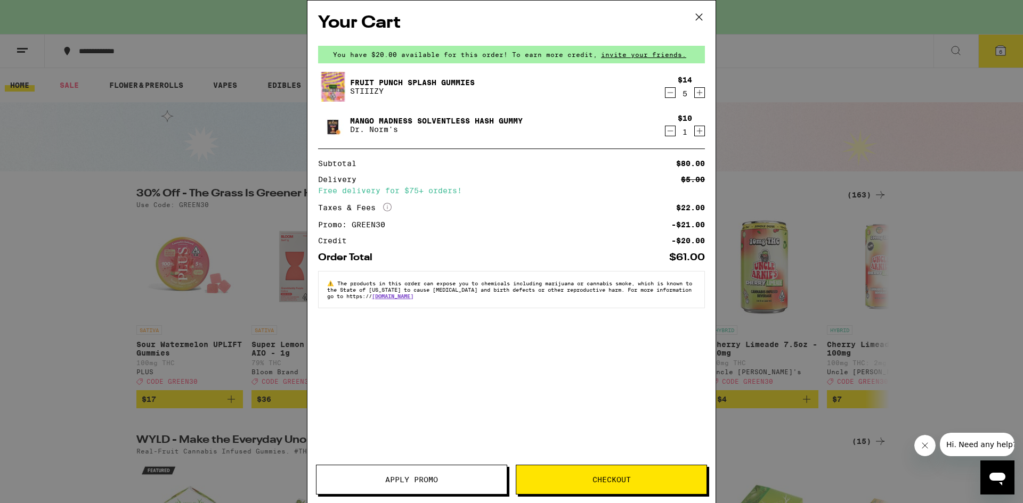
click at [698, 16] on icon at bounding box center [699, 17] width 6 height 6
click at [696, 21] on icon at bounding box center [699, 17] width 16 height 16
click at [698, 13] on icon at bounding box center [699, 17] width 16 height 16
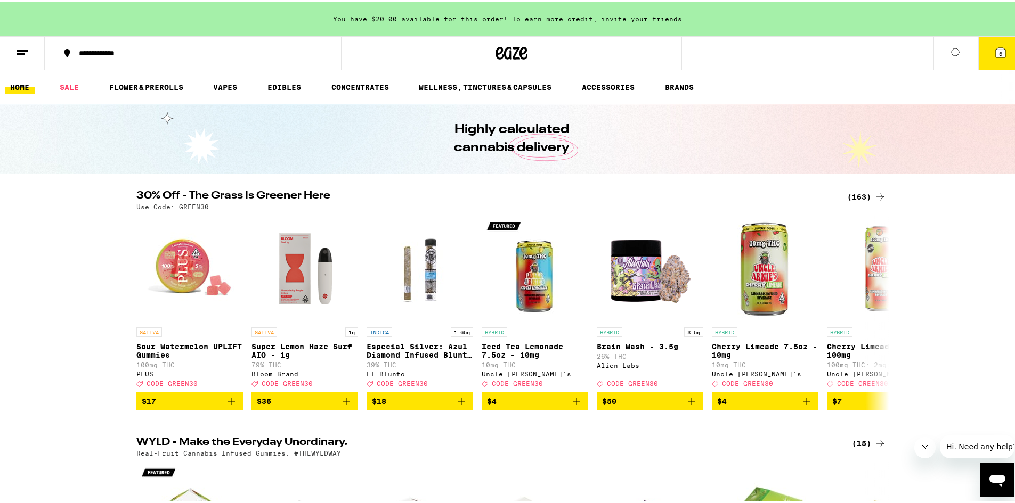
click at [702, 14] on div "Your Cart You have $20.00 available for this order! To earn more credit, invite…" at bounding box center [511, 251] width 1023 height 503
click at [26, 52] on icon at bounding box center [22, 50] width 13 height 13
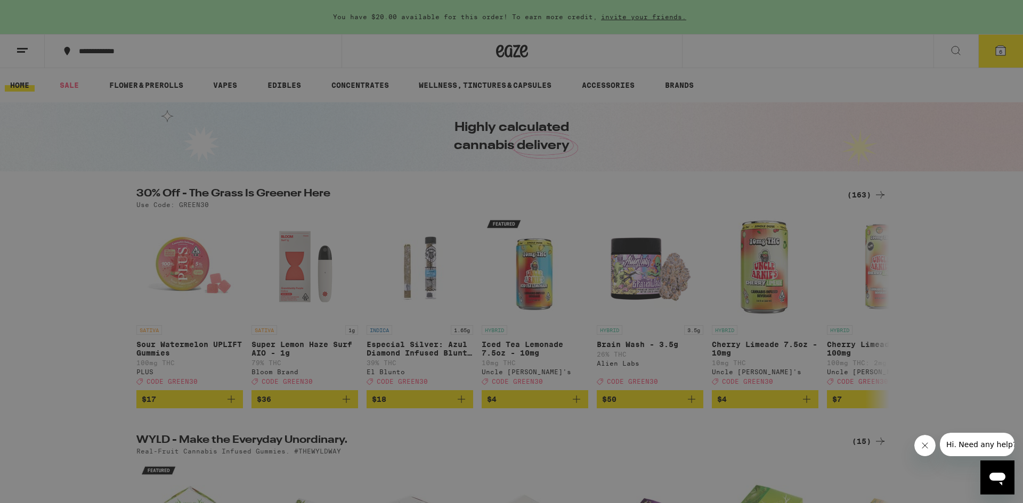
click at [85, 374] on link "Account" at bounding box center [147, 373] width 187 height 13
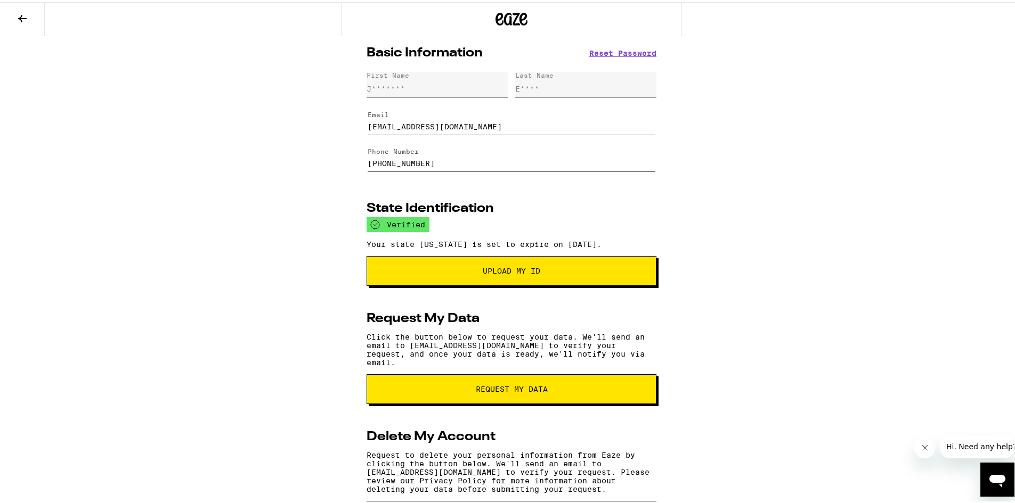
click at [516, 273] on span "Upload My ID" at bounding box center [512, 268] width 58 height 7
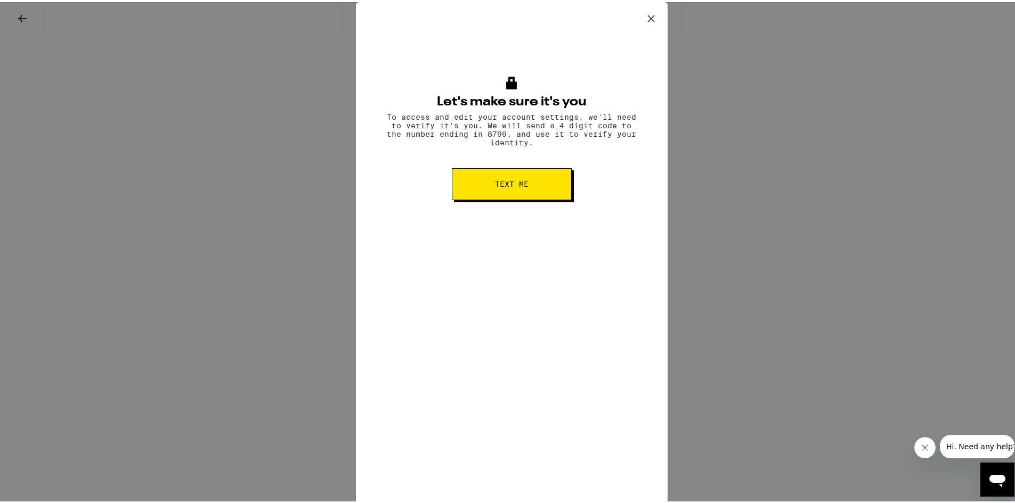
click at [769, 240] on div "Let's make sure it's you To access and edit your account settings, we'll need t…" at bounding box center [511, 251] width 1023 height 503
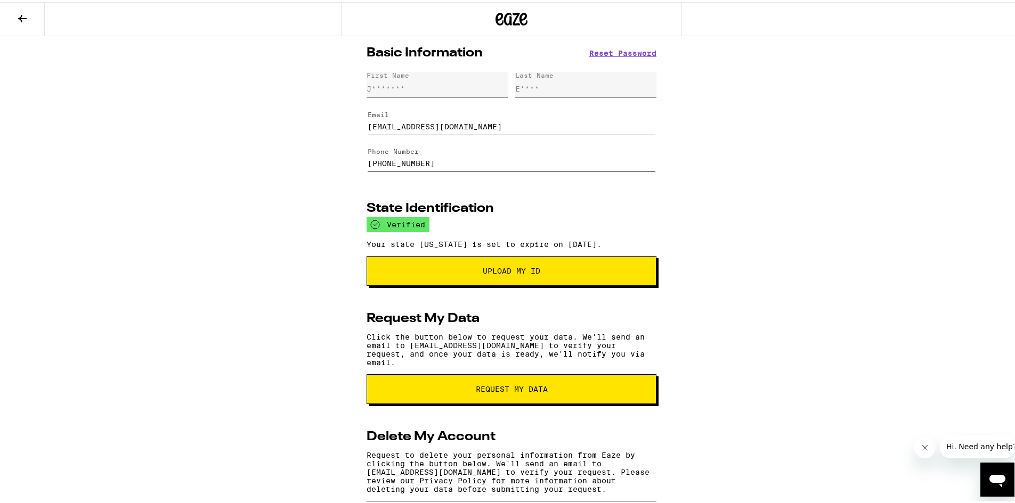
click at [11, 18] on button at bounding box center [22, 18] width 45 height 34
